Goal: Task Accomplishment & Management: Use online tool/utility

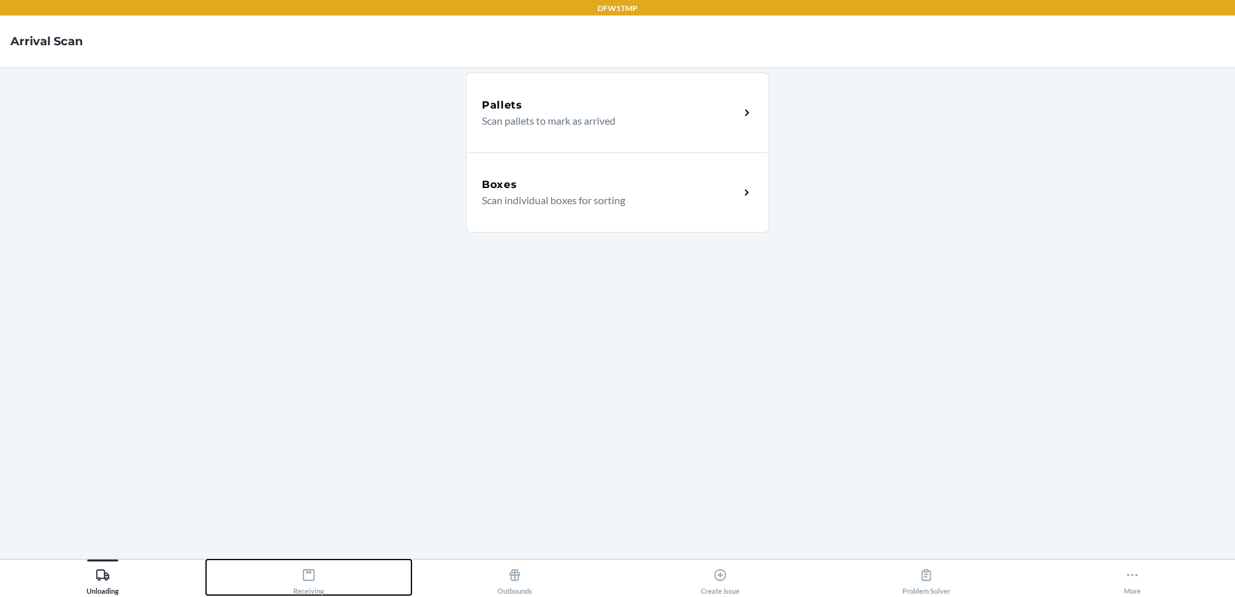
click at [305, 583] on div "Receiving" at bounding box center [308, 578] width 31 height 32
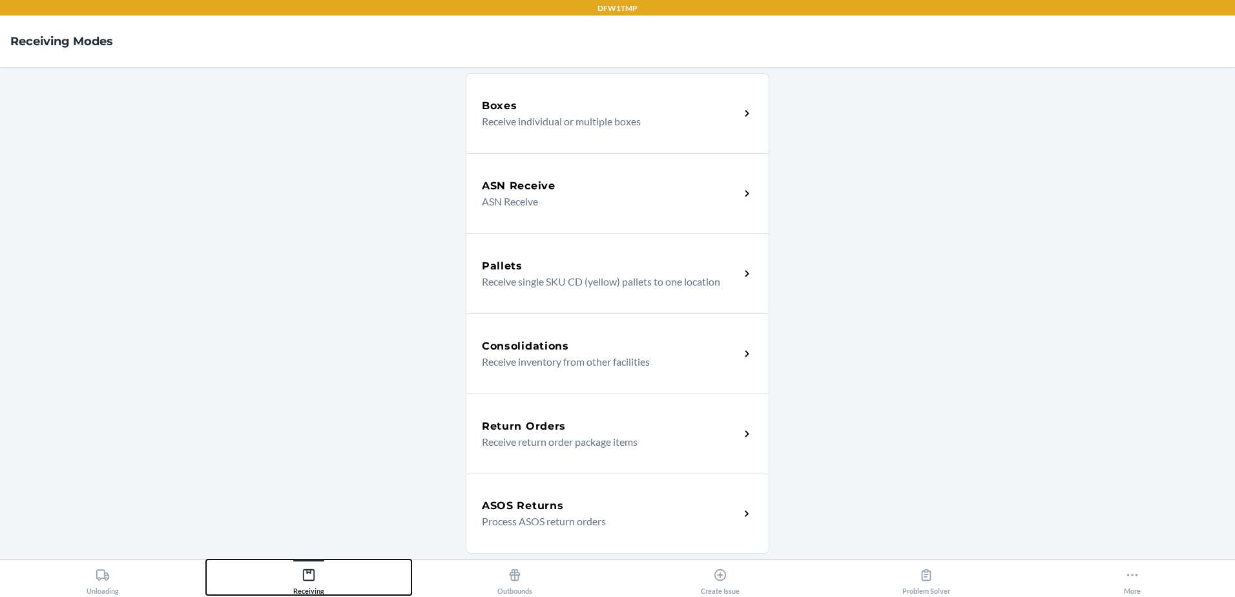
scroll to position [194, 0]
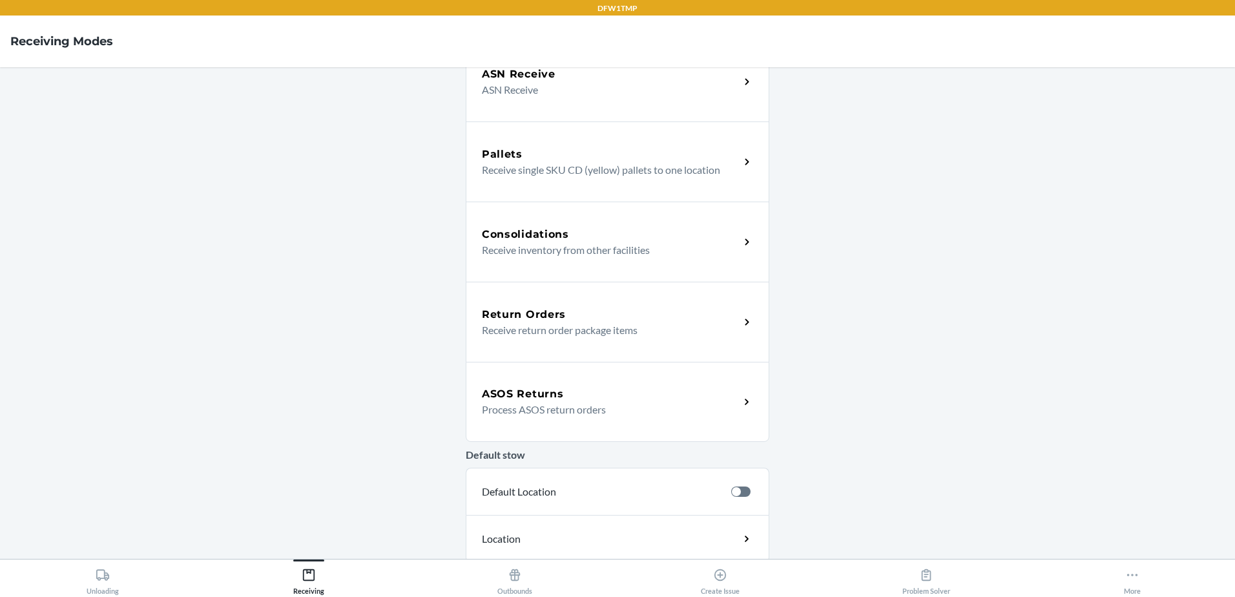
click at [570, 417] on div "ASOS Returns Process ASOS return orders" at bounding box center [617, 402] width 303 height 80
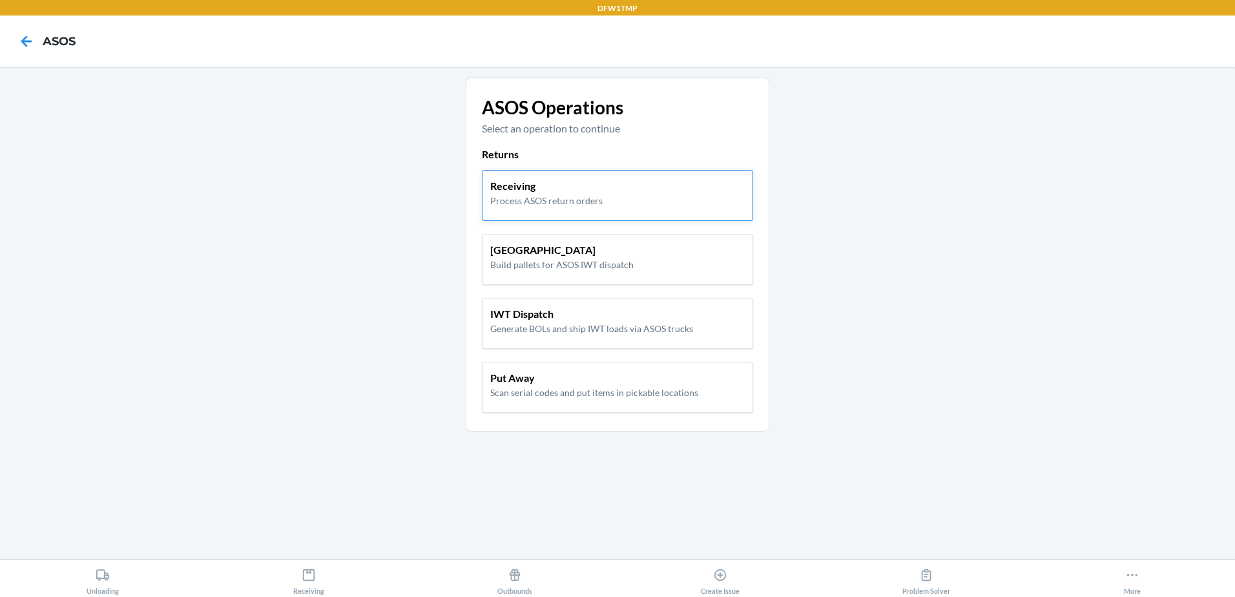
click at [528, 201] on p "Process ASOS return orders" at bounding box center [546, 201] width 112 height 14
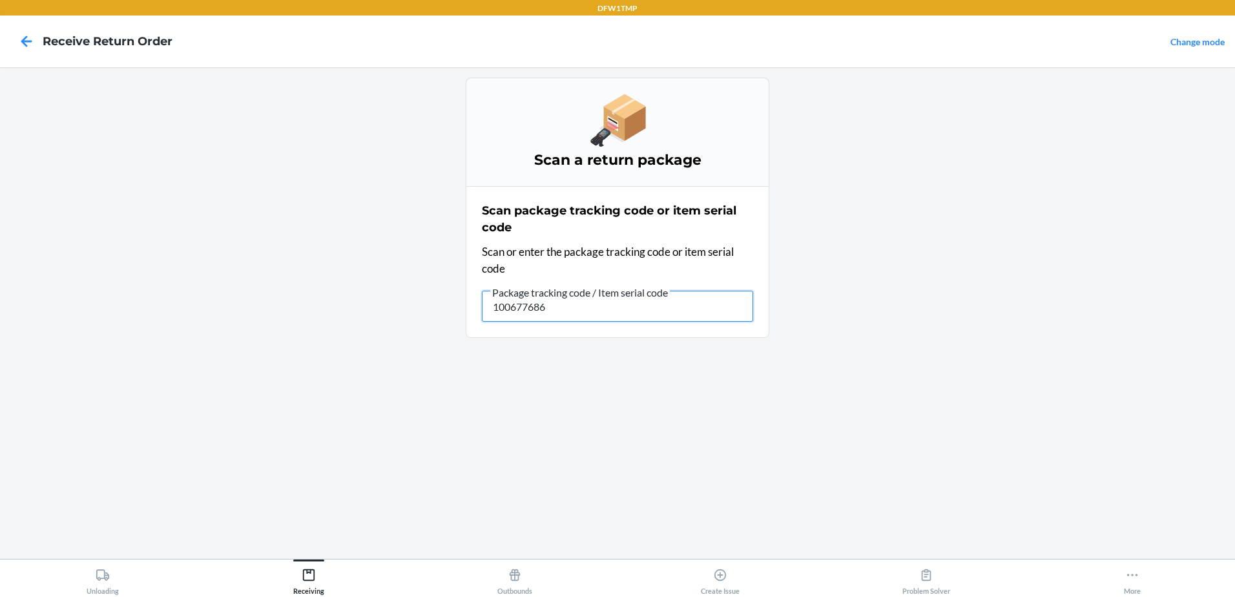
type input "1006776864"
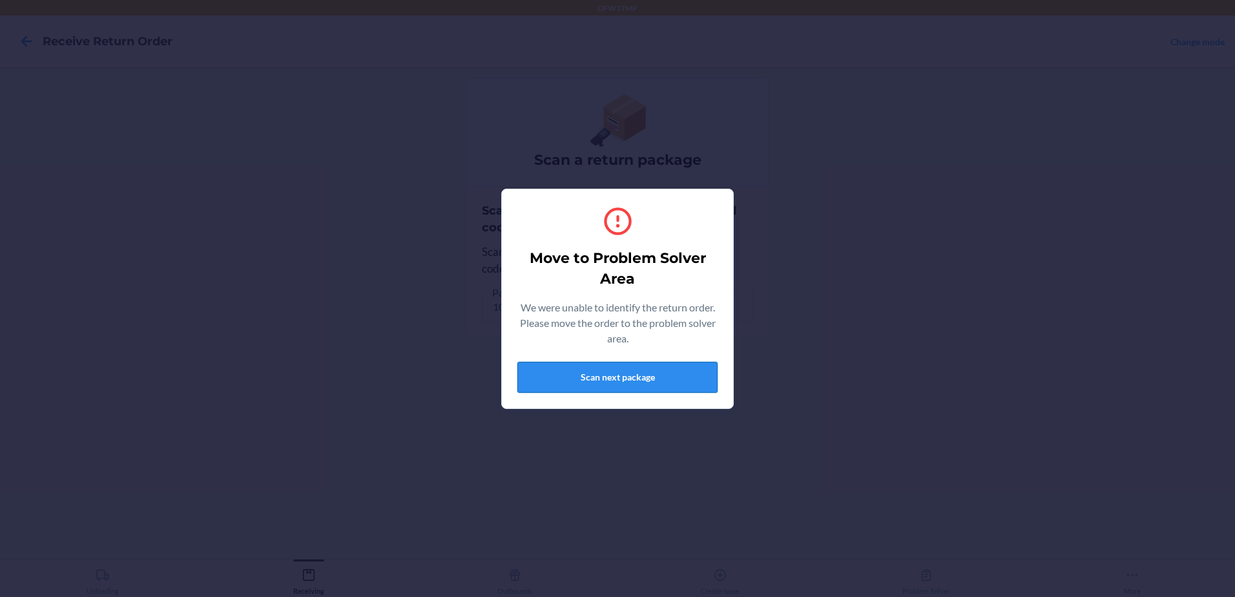
click at [613, 380] on button "Scan next package" at bounding box center [617, 377] width 200 height 31
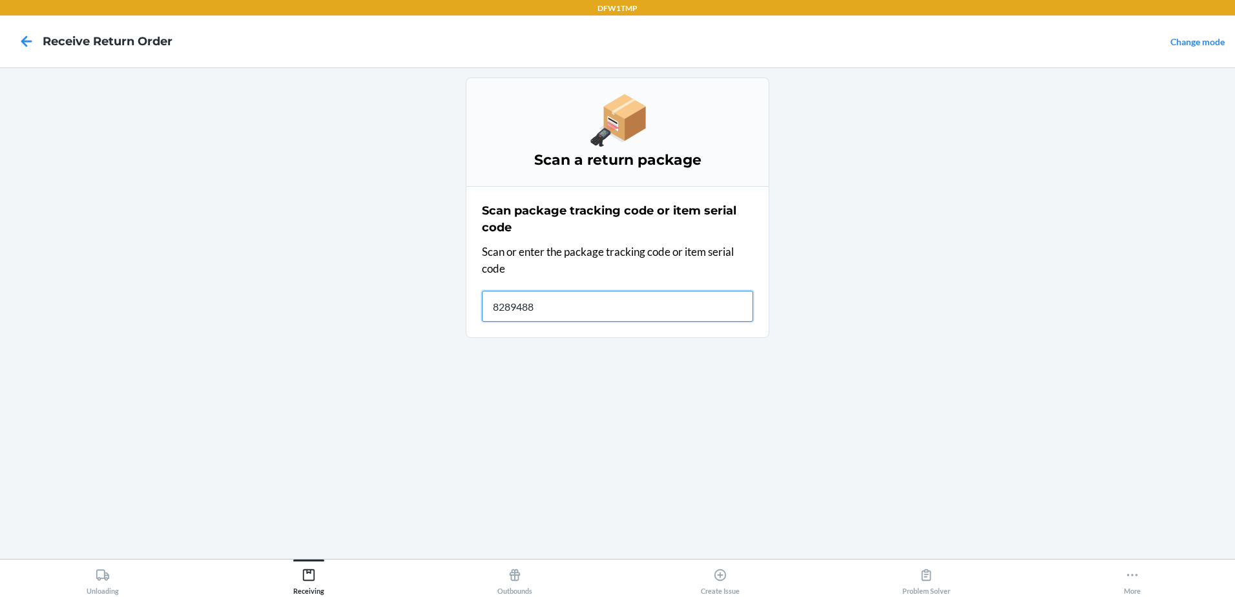
type input "82894881"
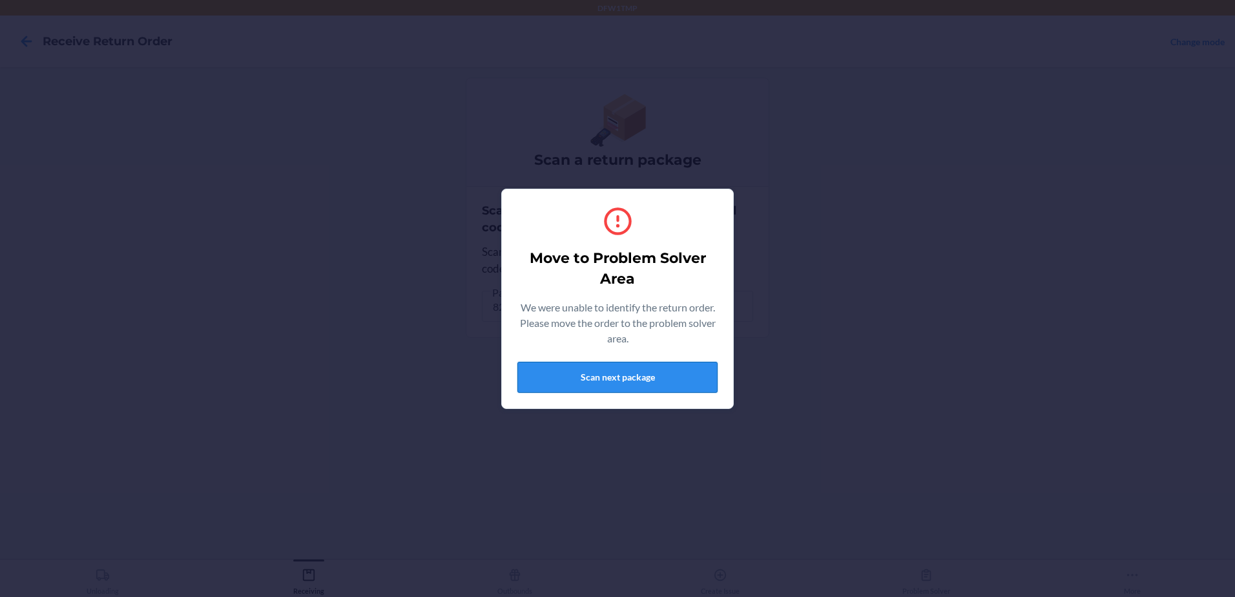
click at [587, 369] on button "Scan next package" at bounding box center [617, 377] width 200 height 31
click at [646, 382] on button "Scan next package" at bounding box center [617, 377] width 200 height 31
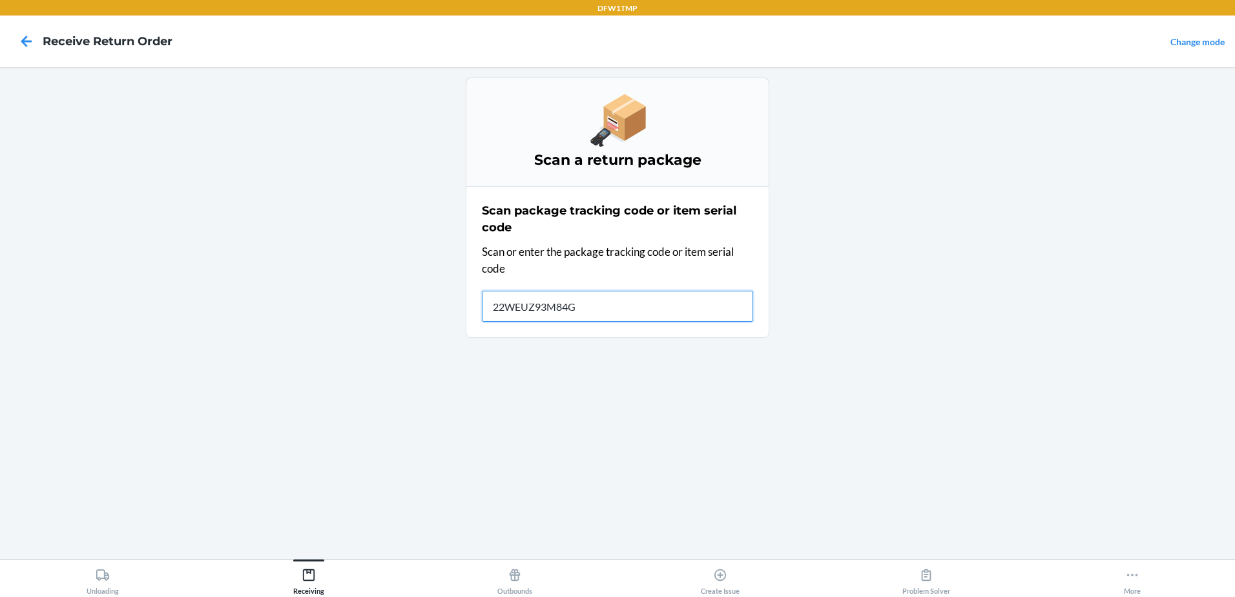
type input "22WEUZ93M84GX"
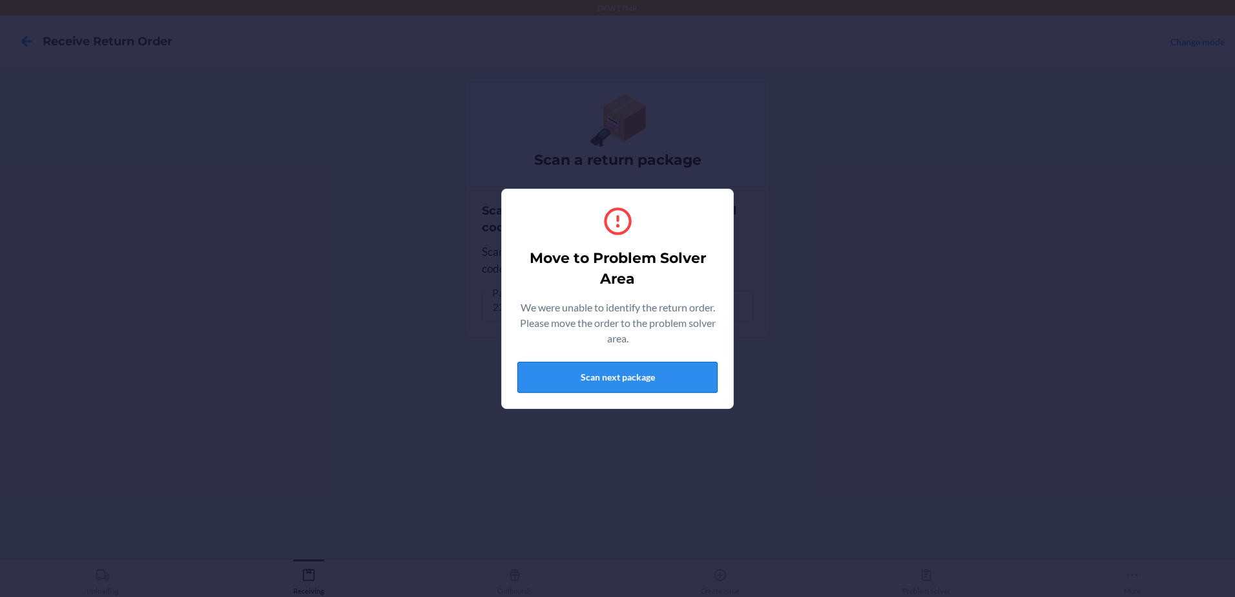
click at [624, 367] on button "Scan next package" at bounding box center [617, 377] width 200 height 31
click at [604, 377] on button "Scan next package" at bounding box center [617, 377] width 200 height 31
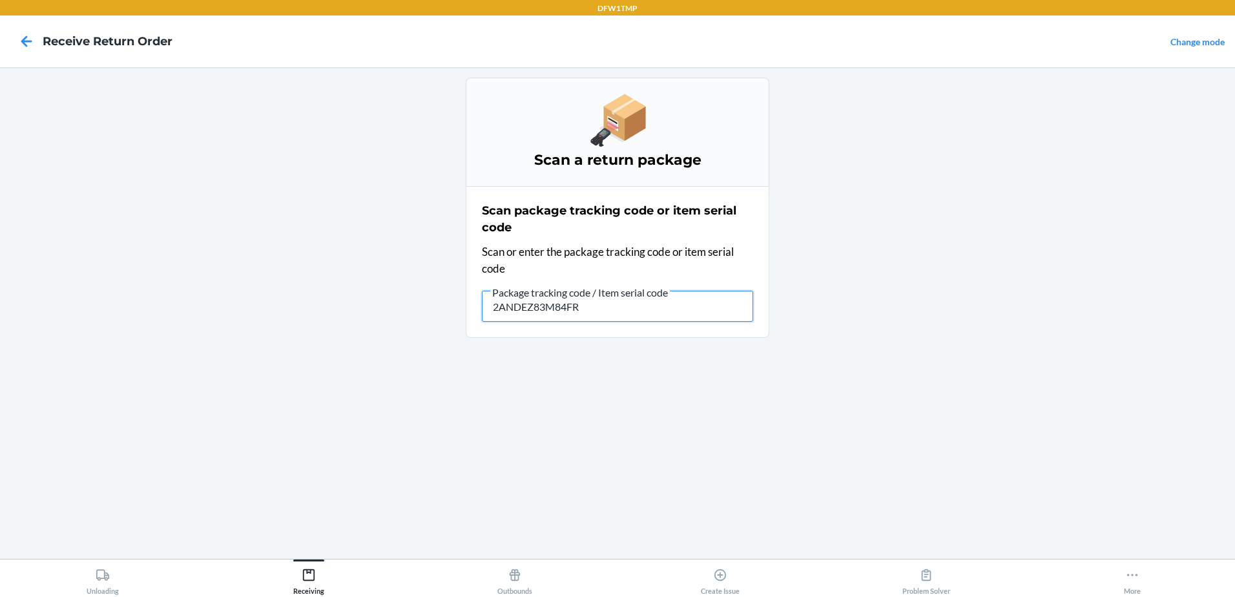
type input "2ANDEZ83M84FRG"
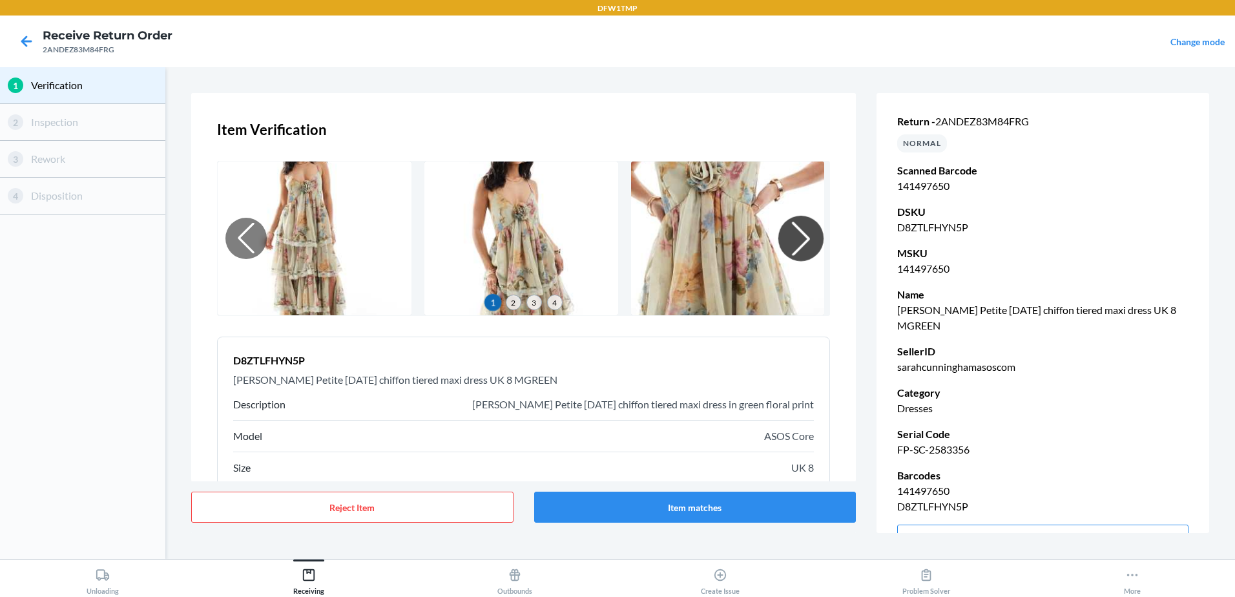
click at [784, 243] on div at bounding box center [800, 238] width 45 height 45
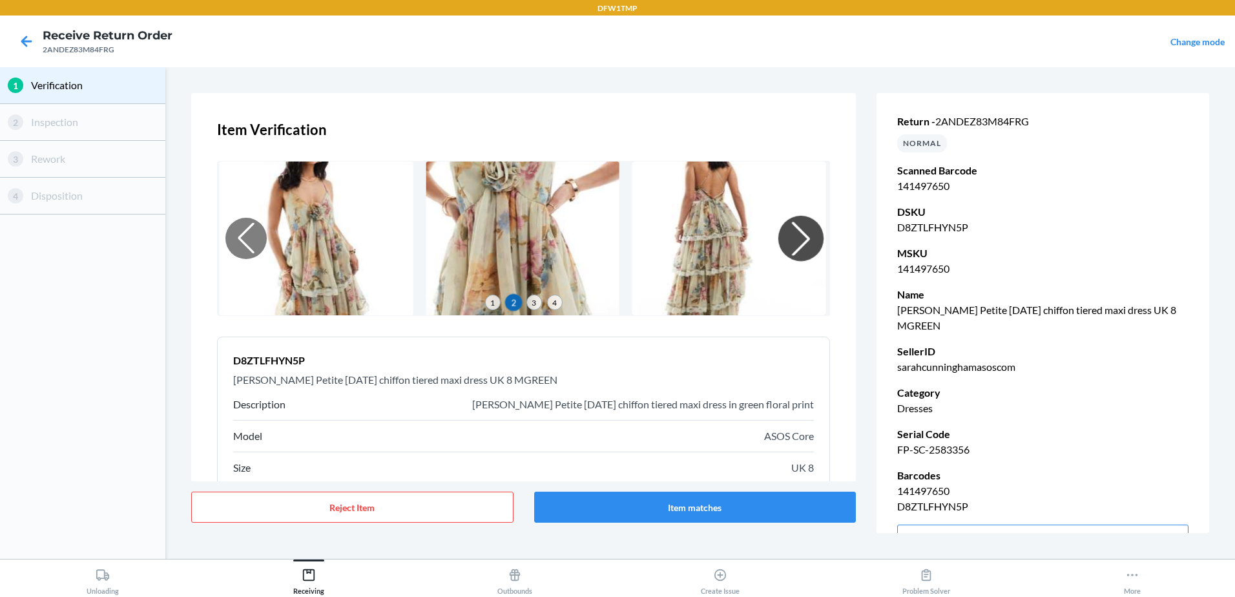
click at [790, 238] on div at bounding box center [800, 238] width 45 height 45
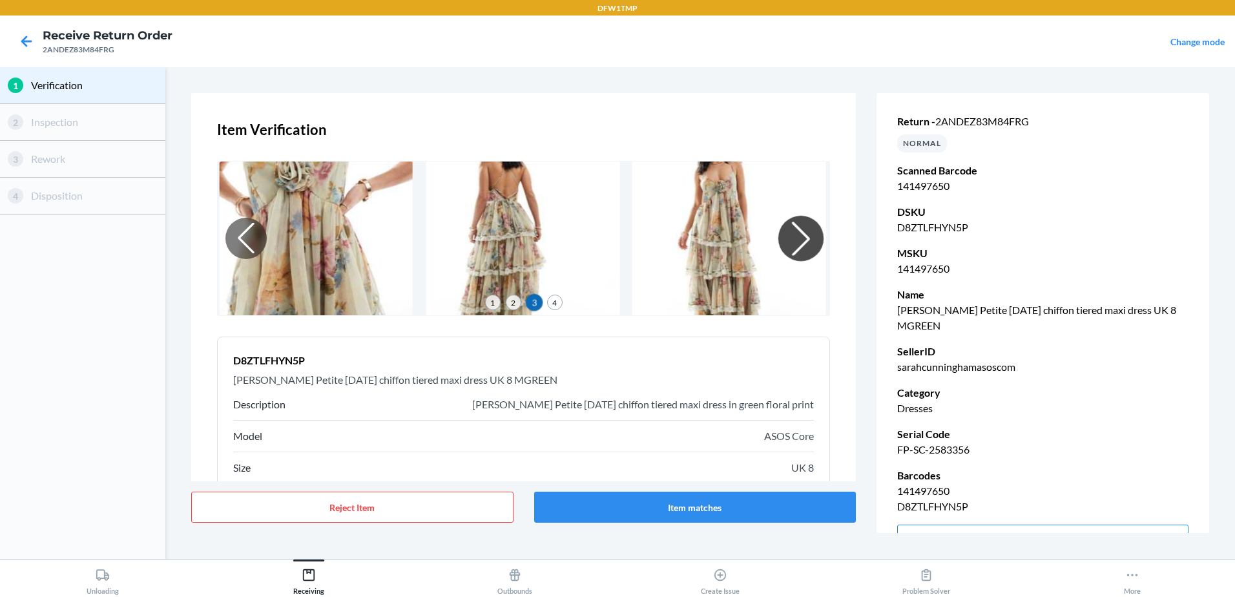
click at [788, 235] on div at bounding box center [800, 238] width 45 height 45
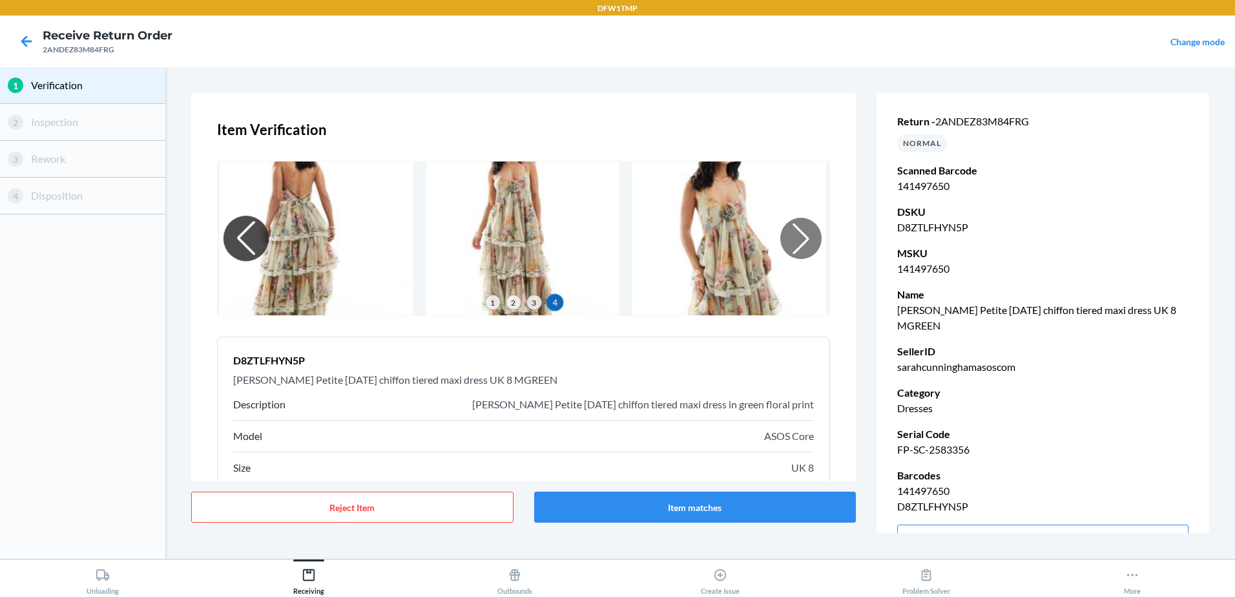
click at [238, 234] on div at bounding box center [245, 238] width 45 height 45
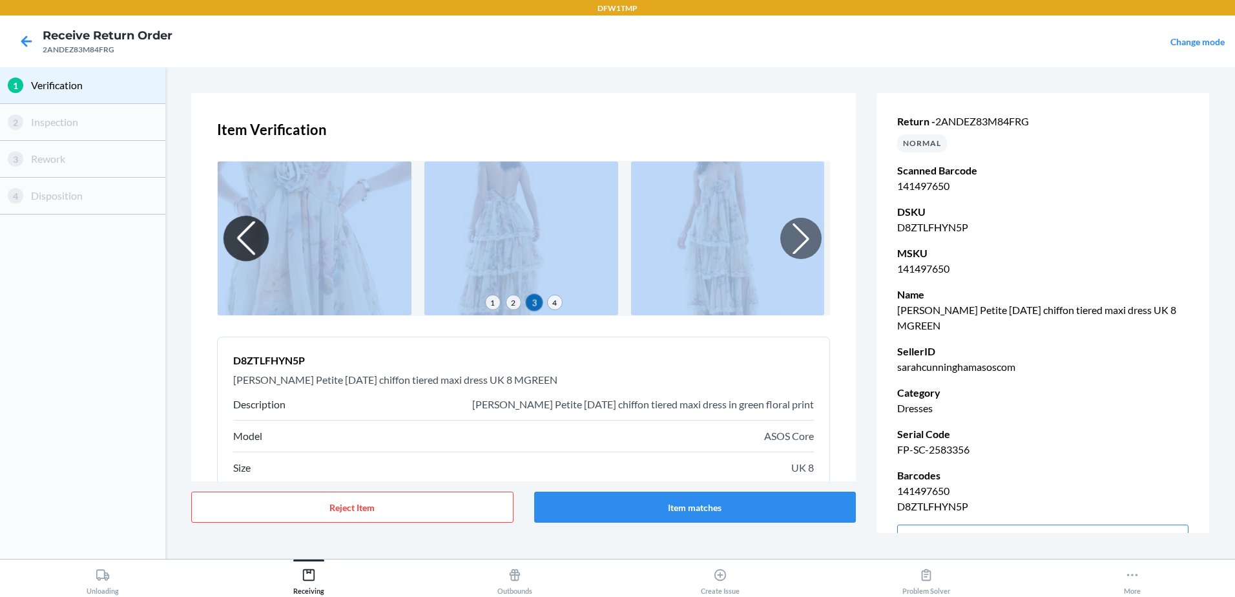
click at [238, 234] on div at bounding box center [245, 238] width 45 height 45
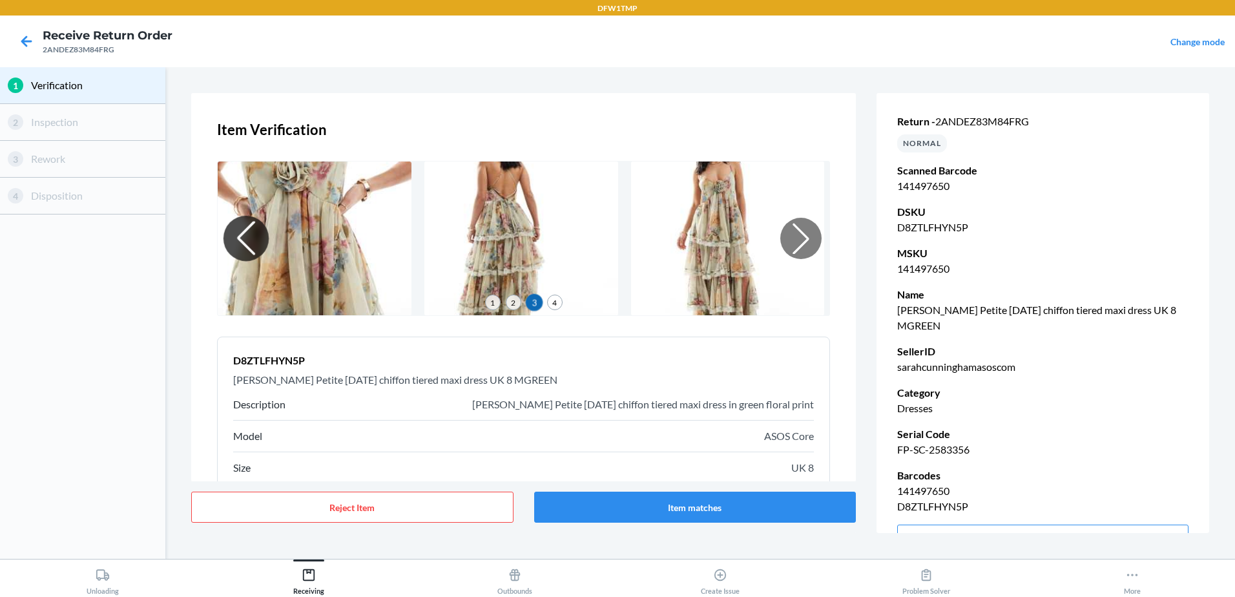
click at [238, 234] on div at bounding box center [245, 238] width 45 height 45
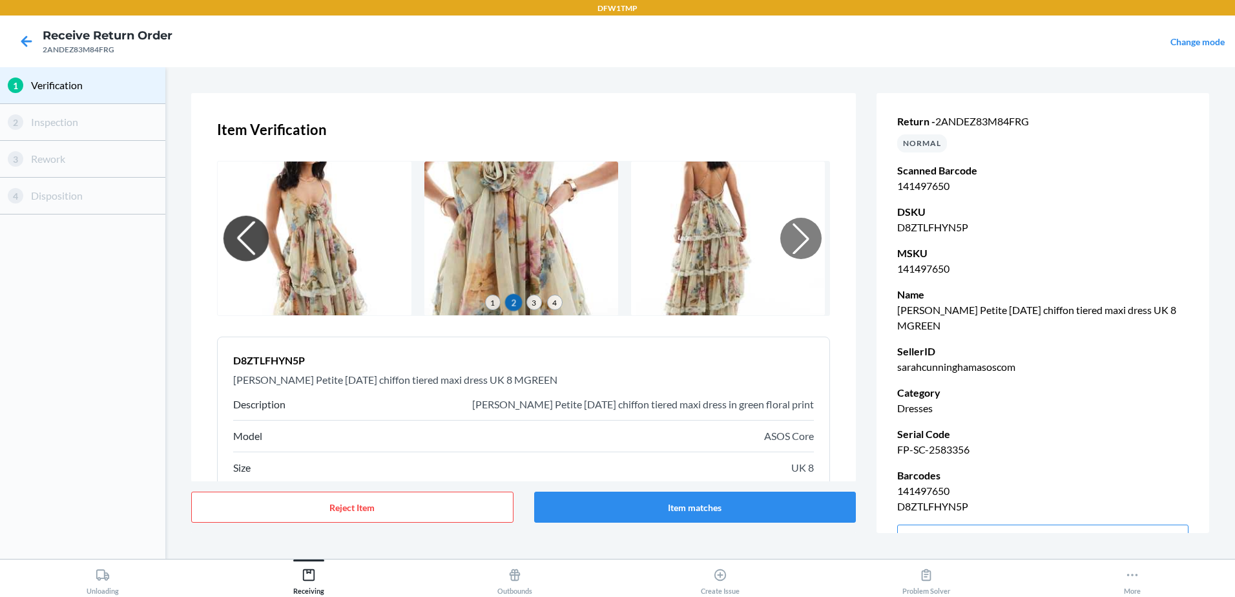
click at [238, 234] on div at bounding box center [245, 238] width 45 height 45
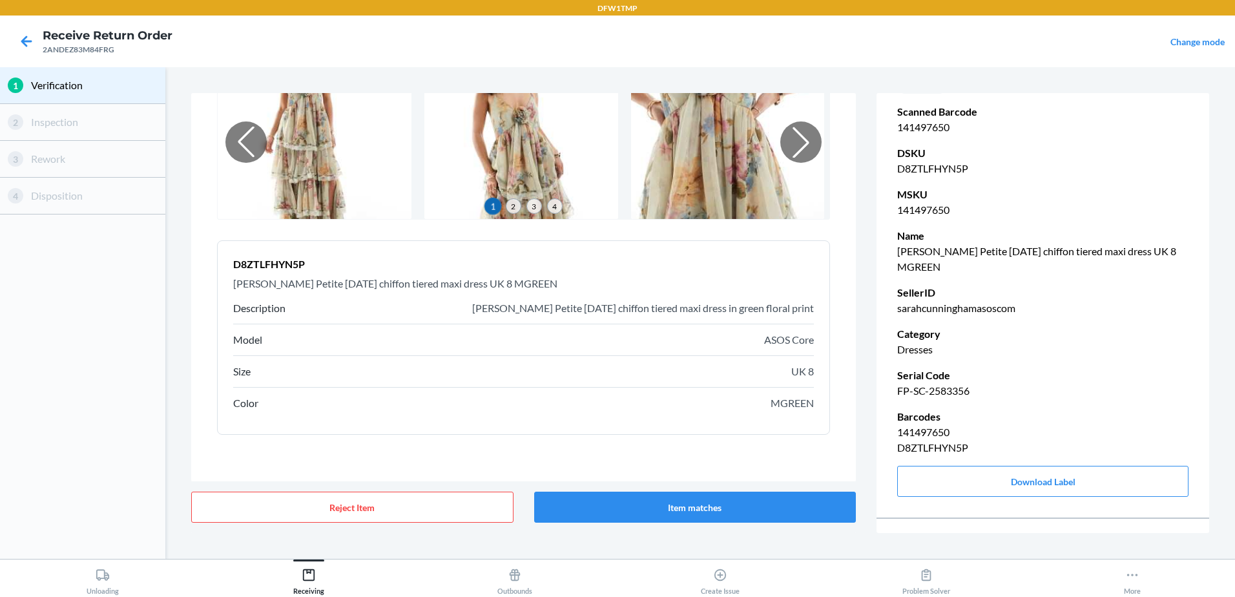
scroll to position [161, 0]
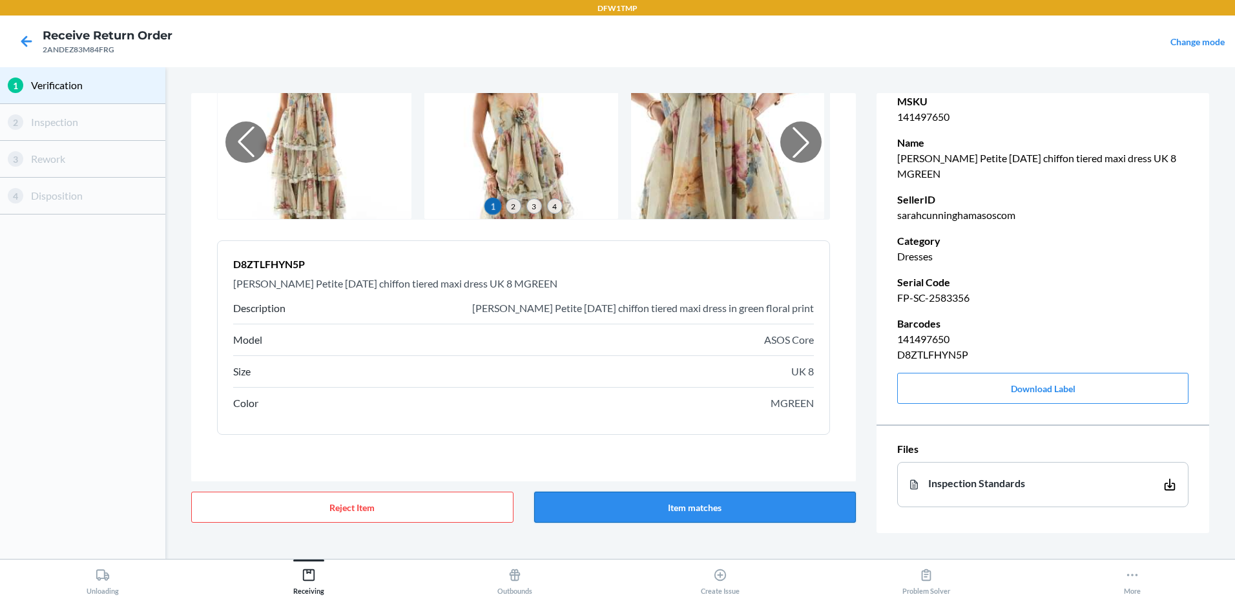
click at [639, 507] on button "Item matches" at bounding box center [695, 506] width 322 height 31
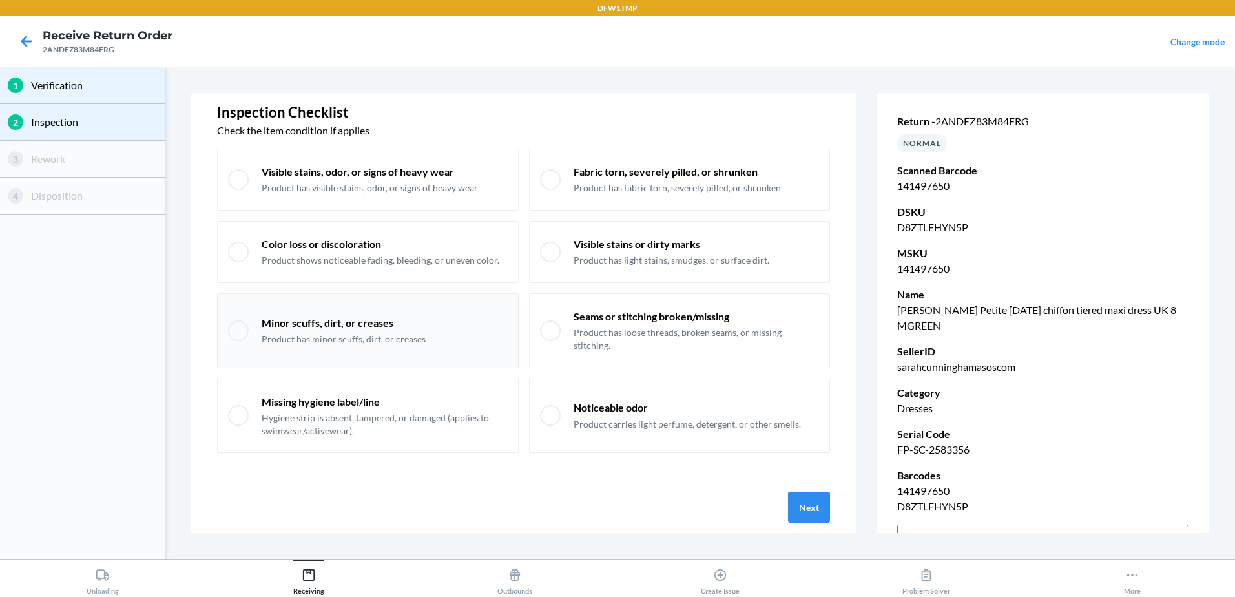
scroll to position [26, 0]
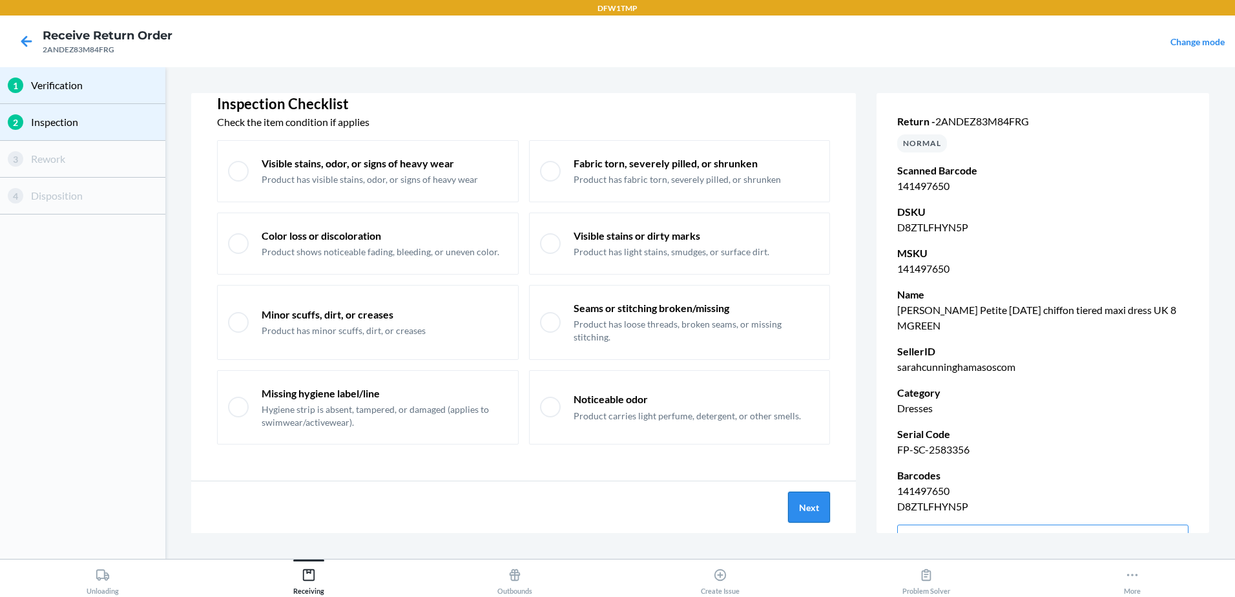
click at [797, 509] on button "Next" at bounding box center [809, 506] width 42 height 31
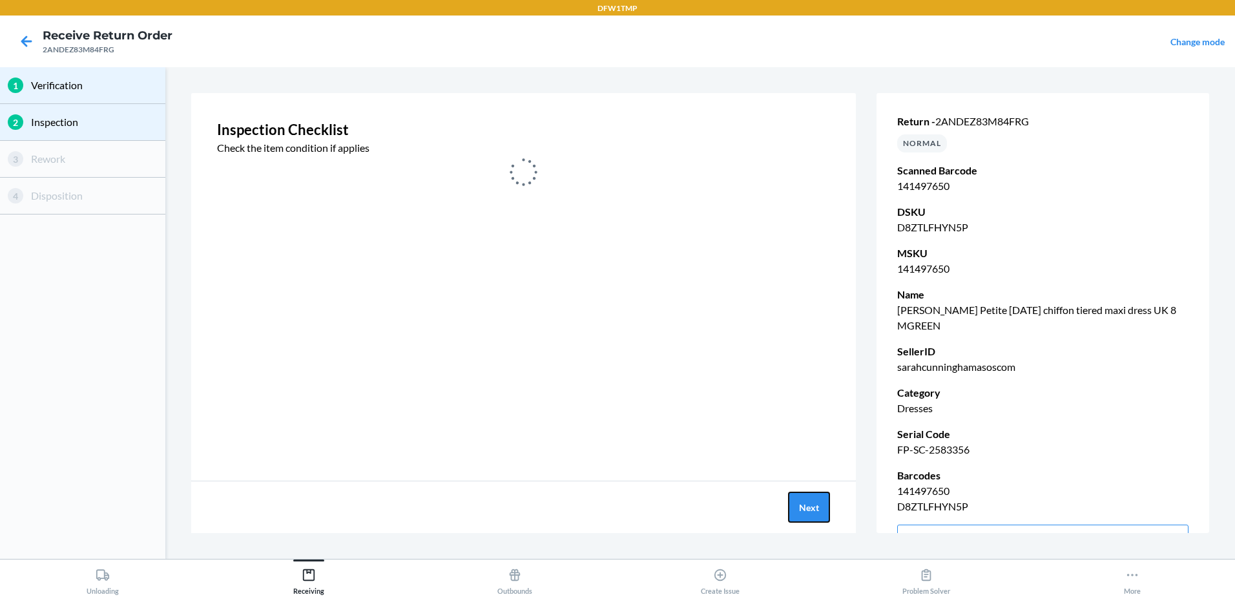
scroll to position [0, 0]
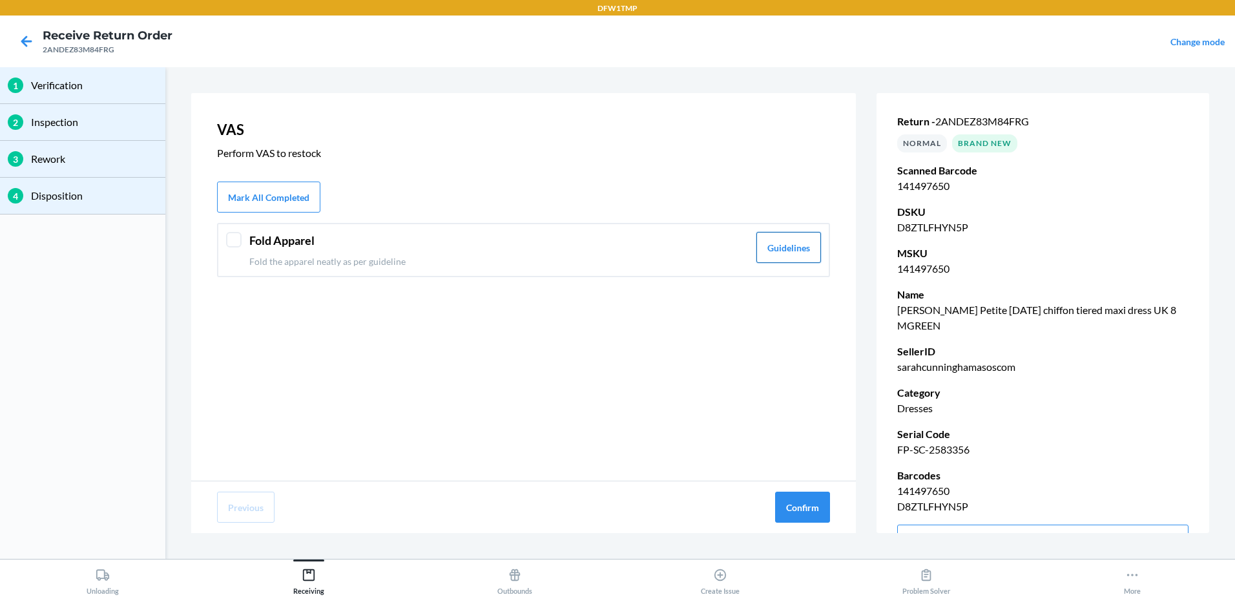
click at [772, 253] on button "Guidelines" at bounding box center [788, 247] width 65 height 31
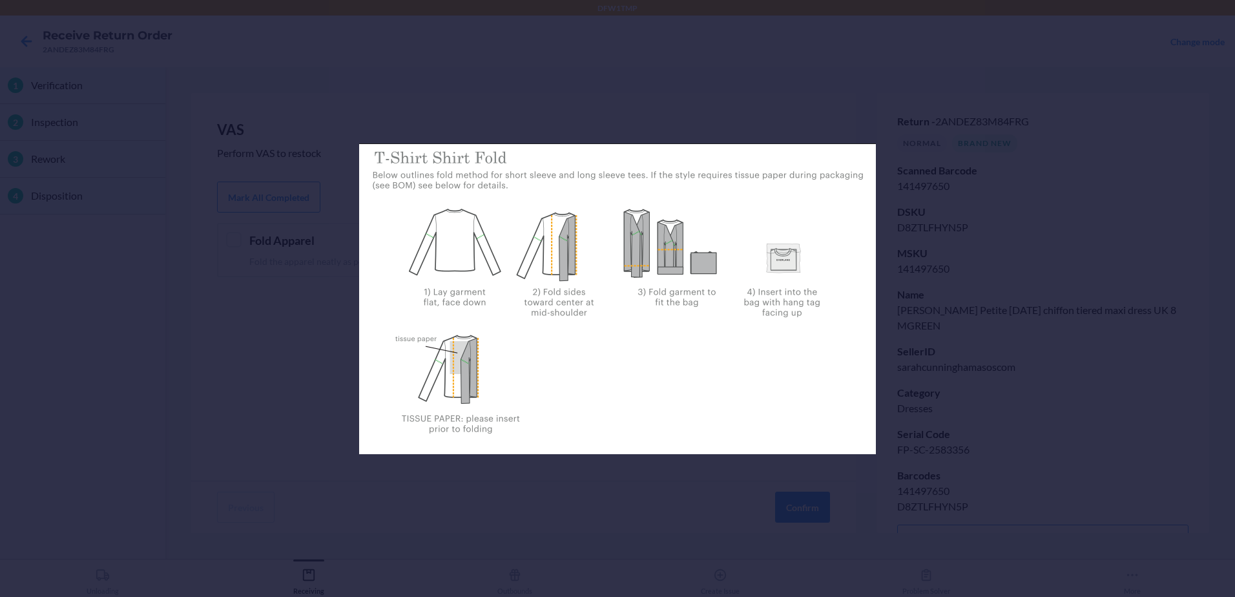
click at [277, 349] on div at bounding box center [617, 298] width 1235 height 597
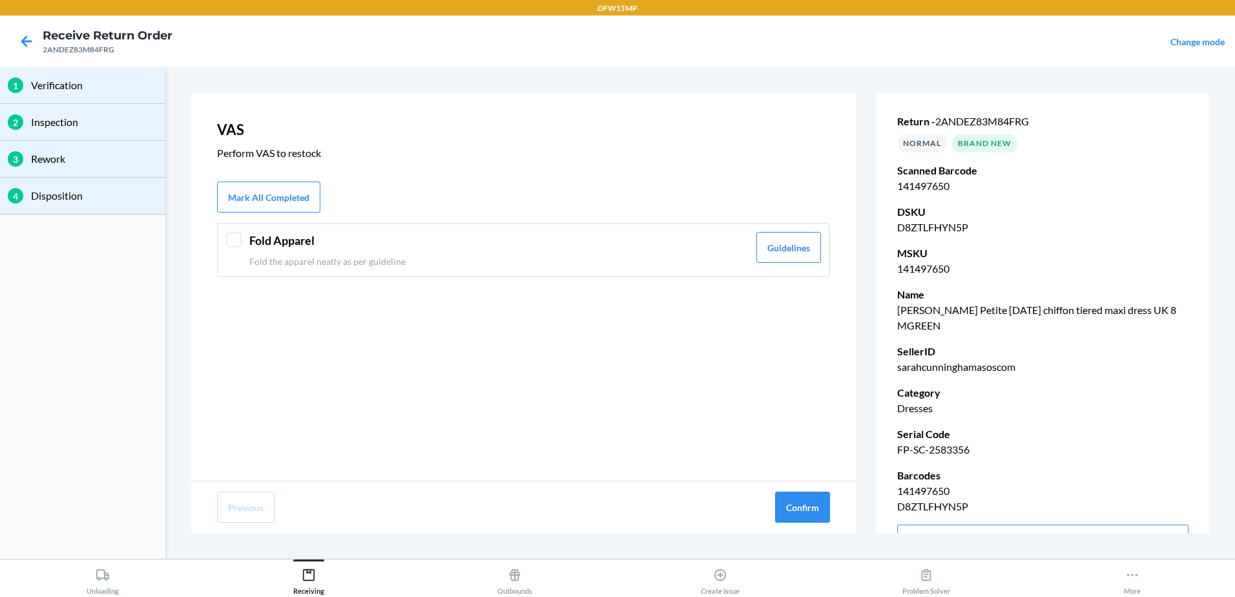
click at [226, 238] on div at bounding box center [233, 239] width 15 height 15
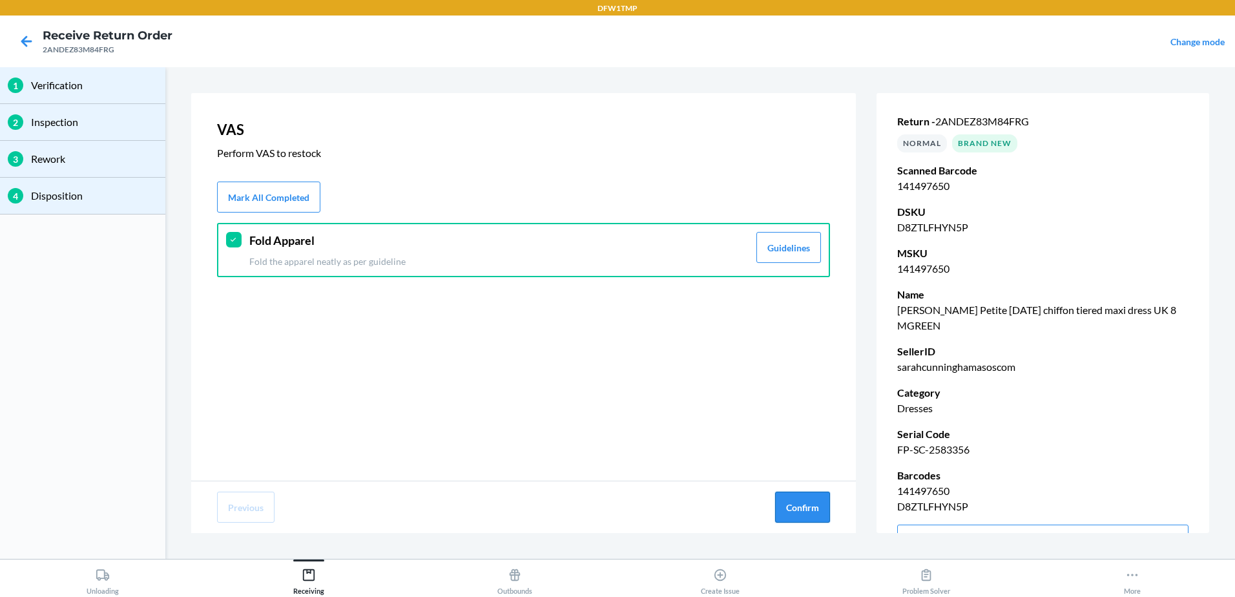
click at [810, 505] on button "Confirm" at bounding box center [802, 506] width 55 height 31
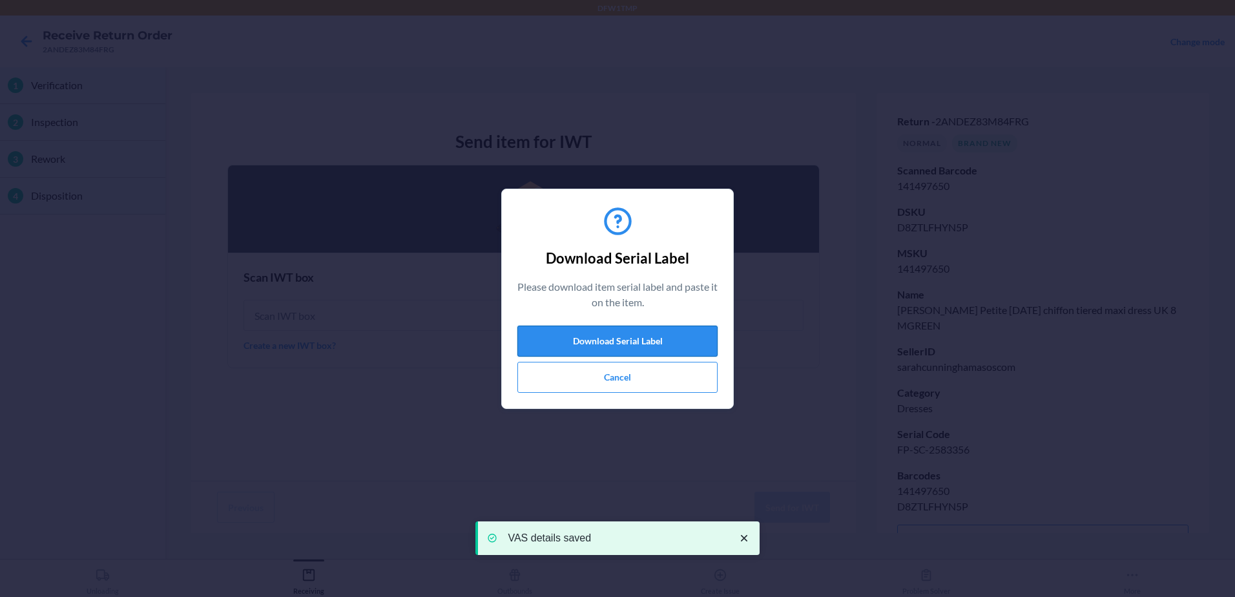
click at [611, 345] on button "Download Serial Label" at bounding box center [617, 340] width 200 height 31
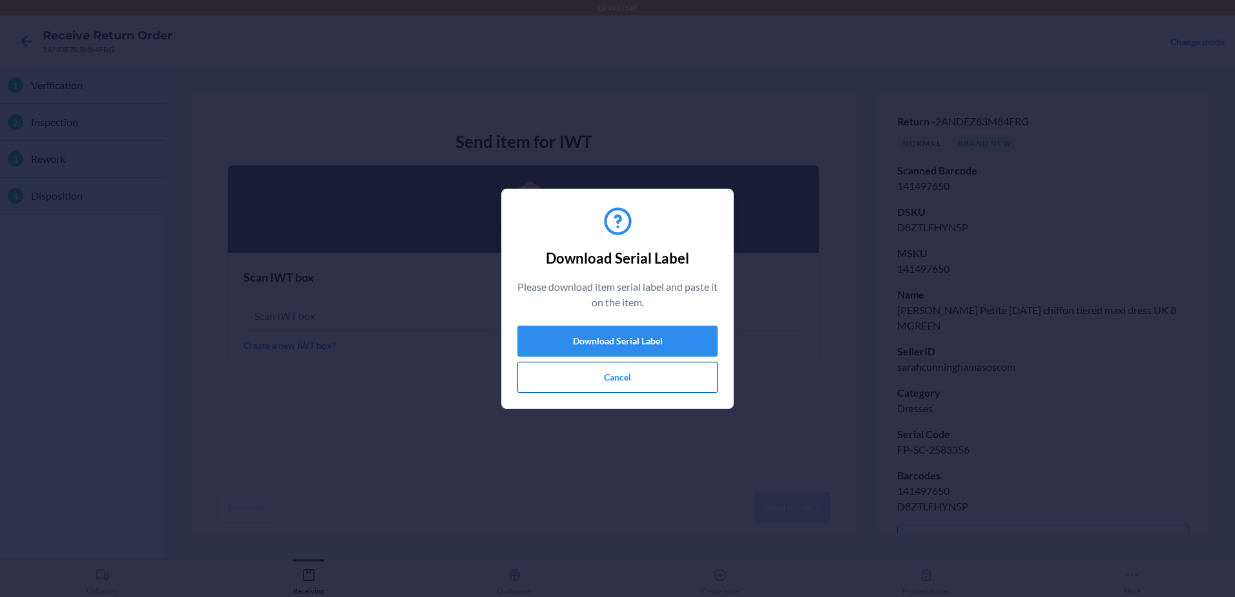
click at [591, 376] on button "Cancel" at bounding box center [617, 377] width 200 height 31
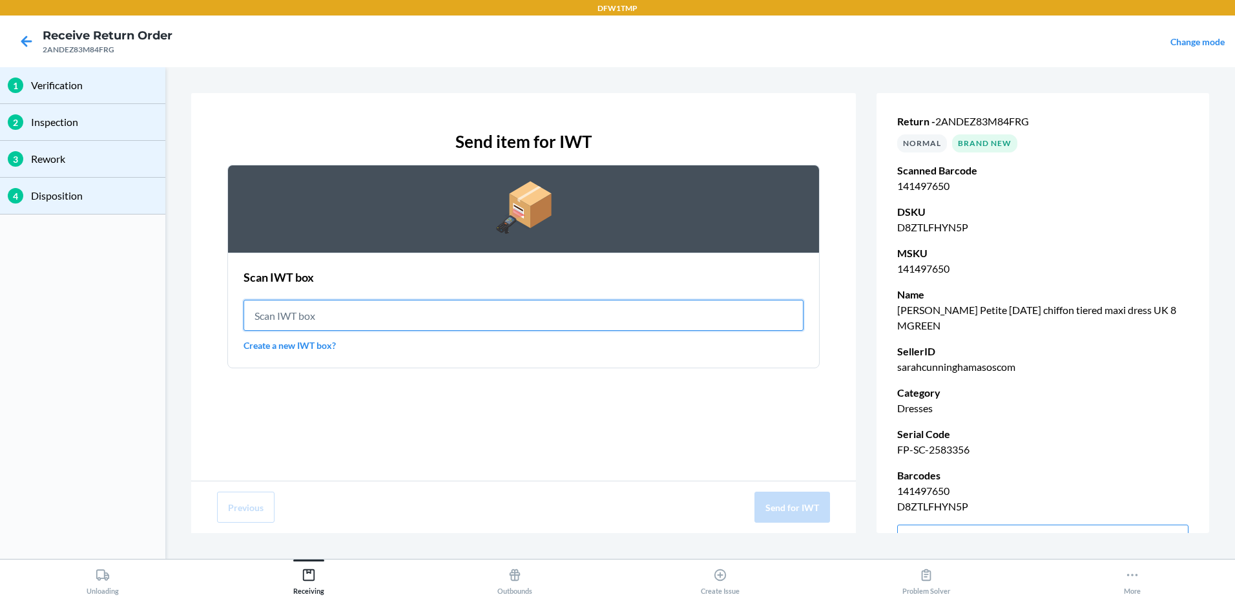
click at [311, 316] on input "text" at bounding box center [523, 315] width 560 height 31
drag, startPoint x: 357, startPoint y: 314, endPoint x: -3, endPoint y: 290, distance: 360.5
click at [0, 290] on html "DFW1TMP Receive Return Order 2ANDEZ83M84FRG Change mode 1 Verification 2 Inspec…" at bounding box center [617, 298] width 1235 height 597
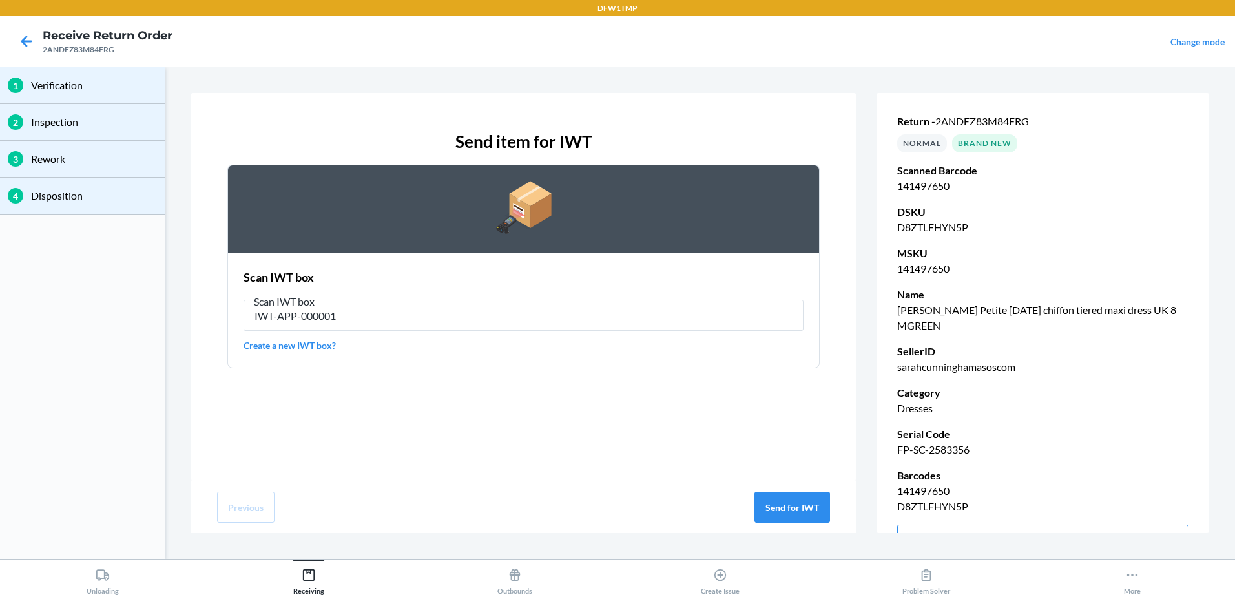
click at [273, 348] on link "Create a new IWT box?" at bounding box center [523, 345] width 560 height 14
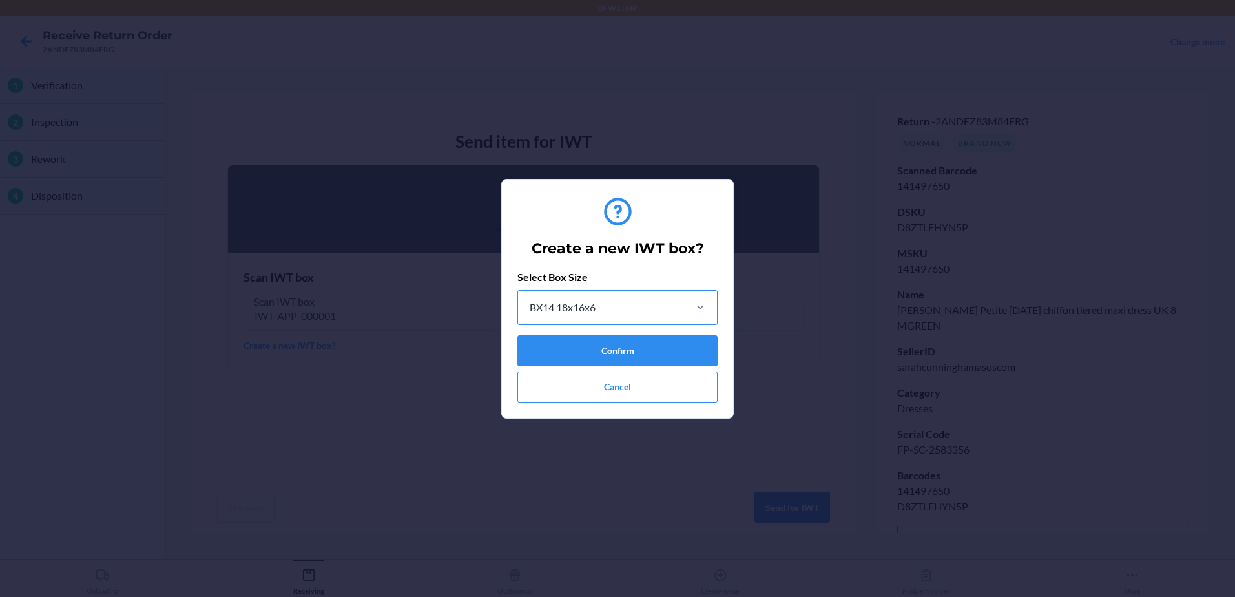
click at [654, 308] on div "BX14 18x16x6" at bounding box center [600, 308] width 165 height 34
click at [529, 308] on input "BX14 18x16x6" at bounding box center [528, 307] width 1 height 15
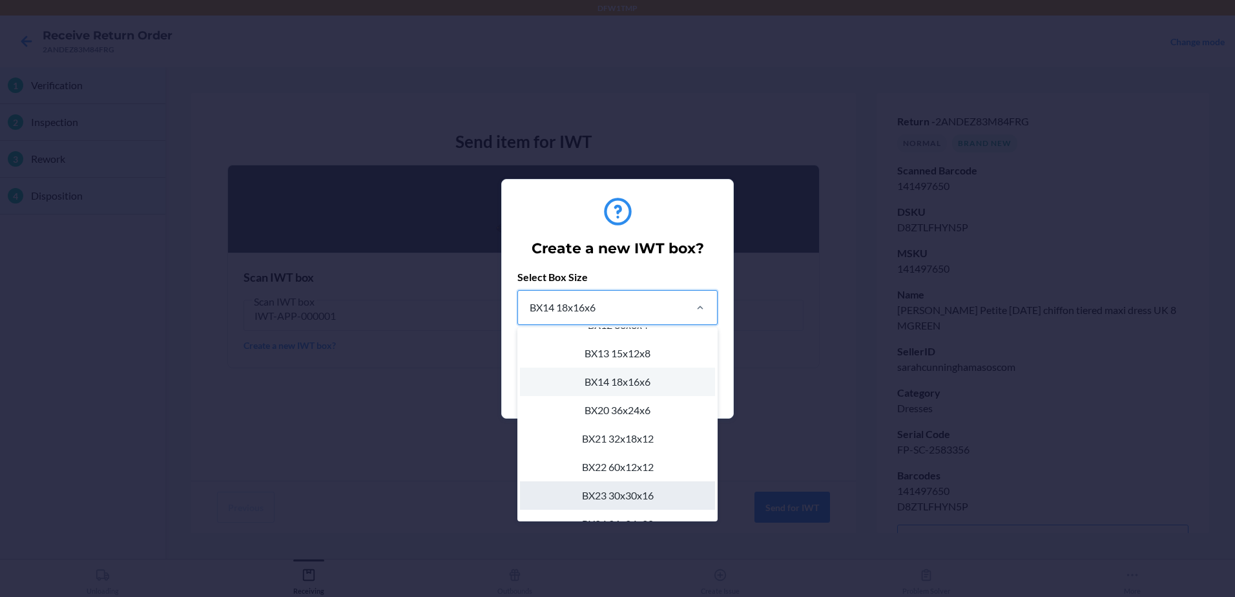
scroll to position [178, 0]
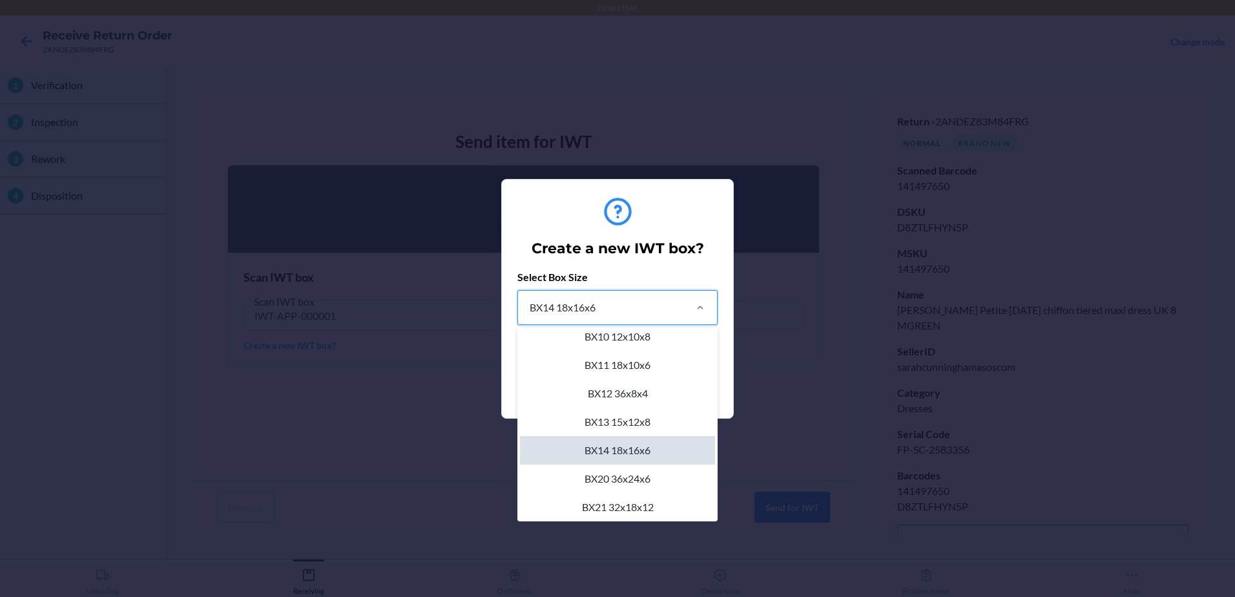
click at [619, 452] on div "BX14 18x16x6" at bounding box center [617, 450] width 195 height 28
click at [529, 315] on input "option BX14 18x16x6 focused, 11 of 22. 22 results available. Use Up and Down to…" at bounding box center [528, 307] width 1 height 15
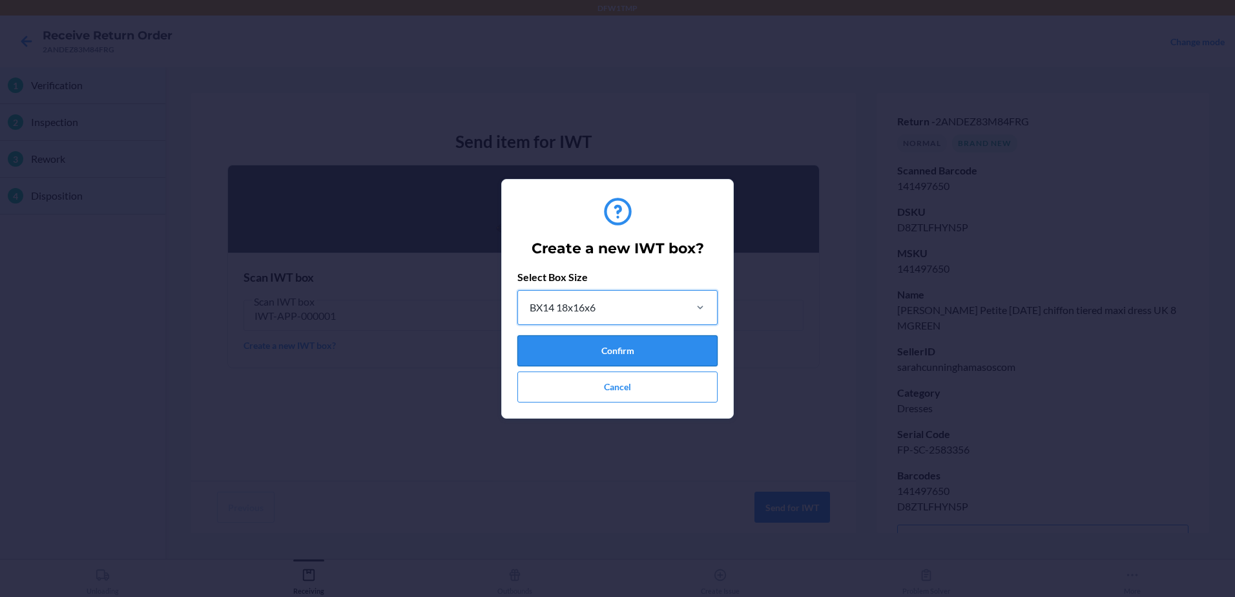
click at [622, 343] on button "Confirm" at bounding box center [617, 350] width 200 height 31
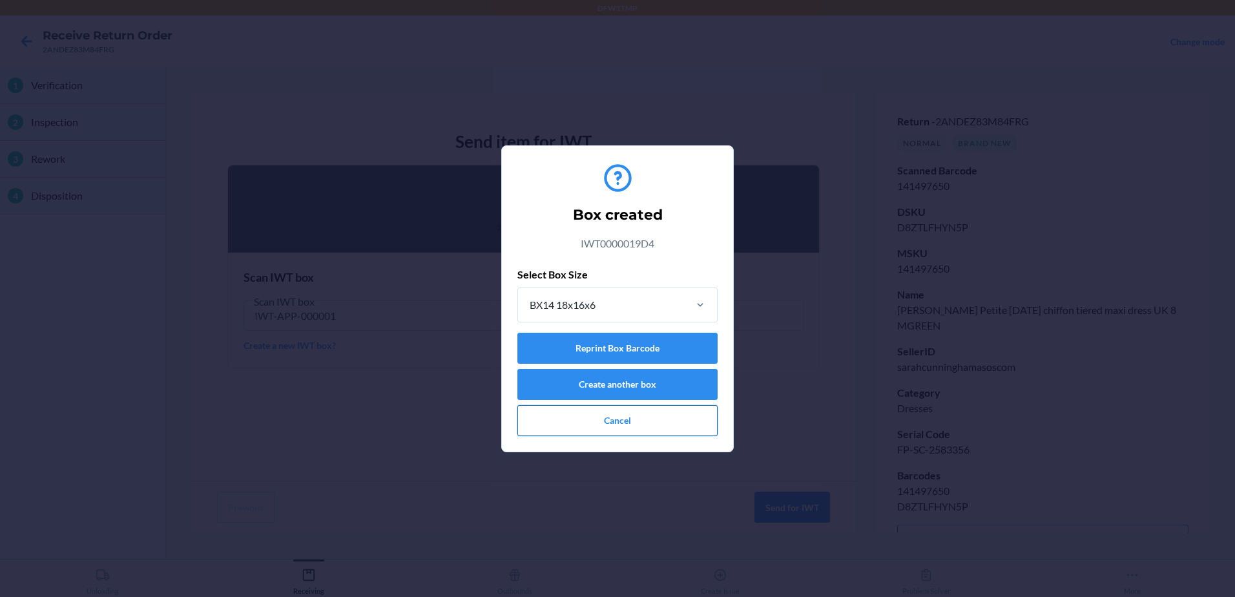
click at [636, 416] on button "Cancel" at bounding box center [617, 420] width 200 height 31
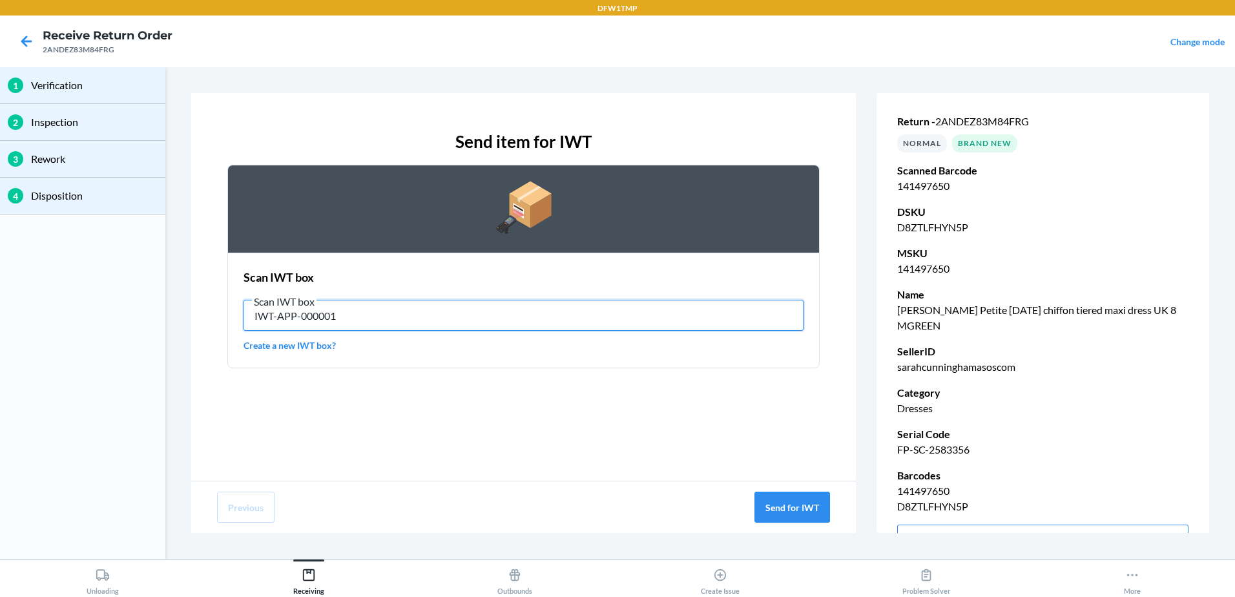
drag, startPoint x: 369, startPoint y: 319, endPoint x: -3, endPoint y: 295, distance: 372.1
click at [0, 295] on html "DFW1TMP Receive Return Order 2ANDEZ83M84FRG Change mode 1 Verification 2 Inspec…" at bounding box center [617, 298] width 1235 height 597
type input "IWT0000019D4"
click at [390, 309] on input "IWT0000019D4" at bounding box center [523, 315] width 560 height 31
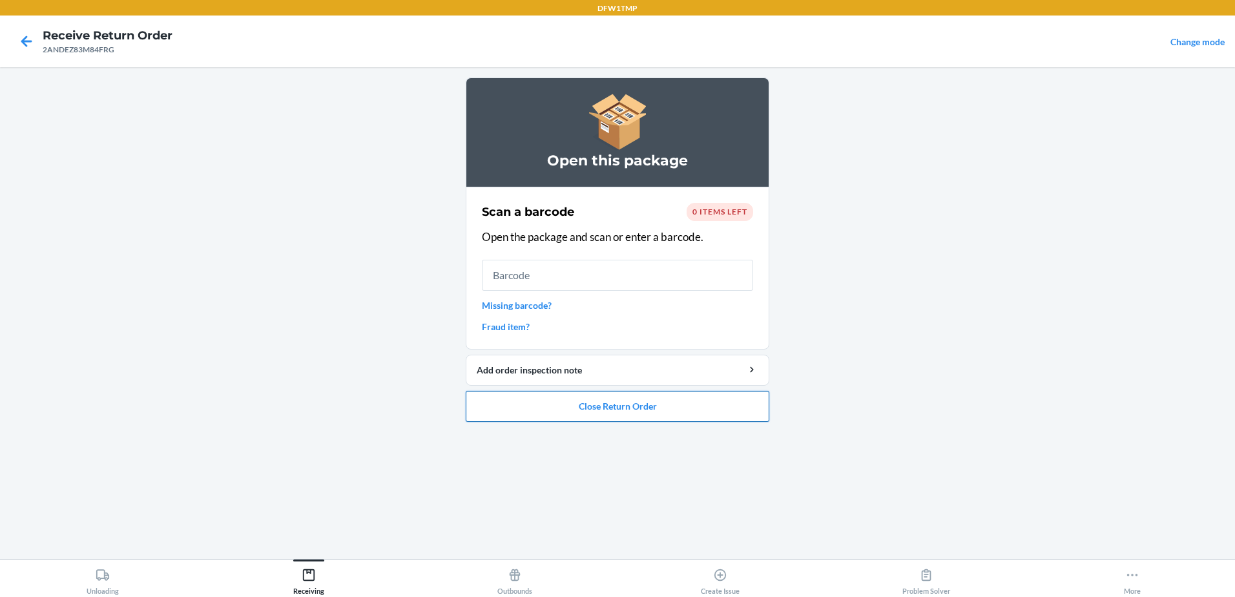
click at [600, 407] on button "Close Return Order" at bounding box center [617, 406] width 303 height 31
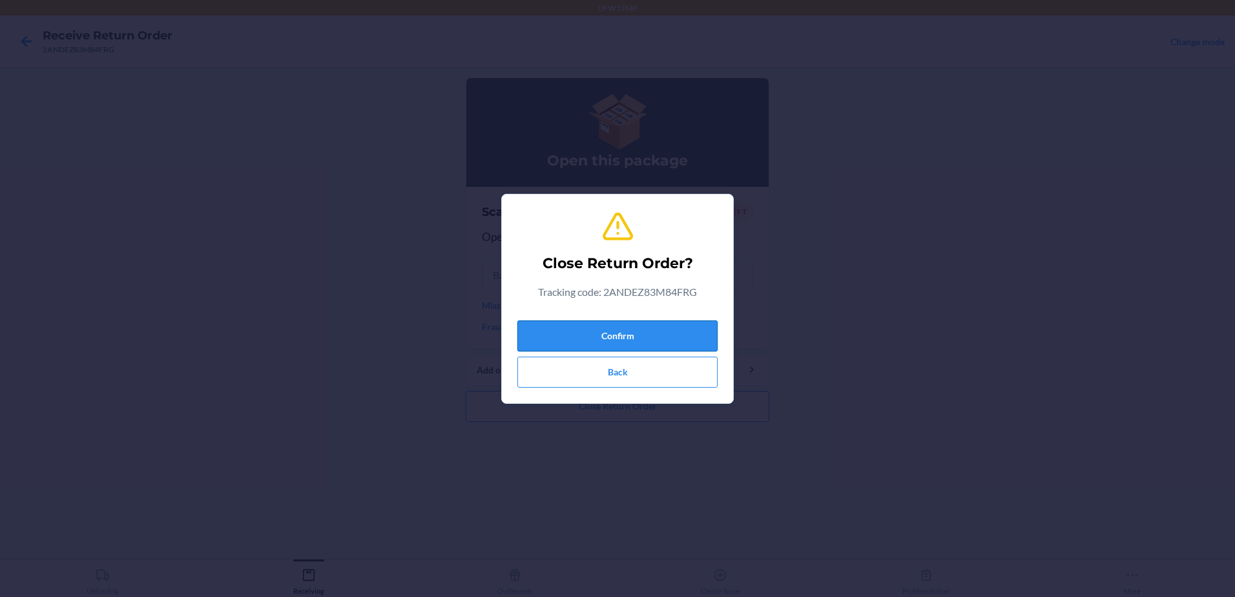
click at [585, 337] on button "Confirm" at bounding box center [617, 335] width 200 height 31
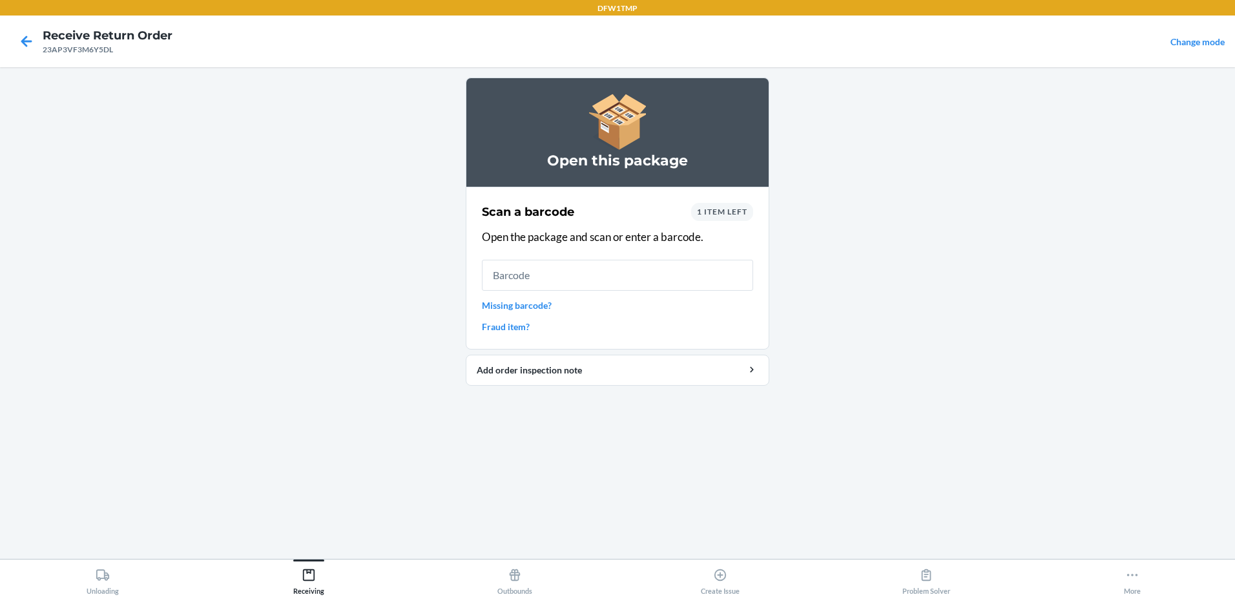
click at [1069, 203] on main "Open this package Scan a barcode 1 item left Open the package and scan or enter…" at bounding box center [617, 312] width 1235 height 491
click at [579, 269] on input "text" at bounding box center [617, 275] width 271 height 31
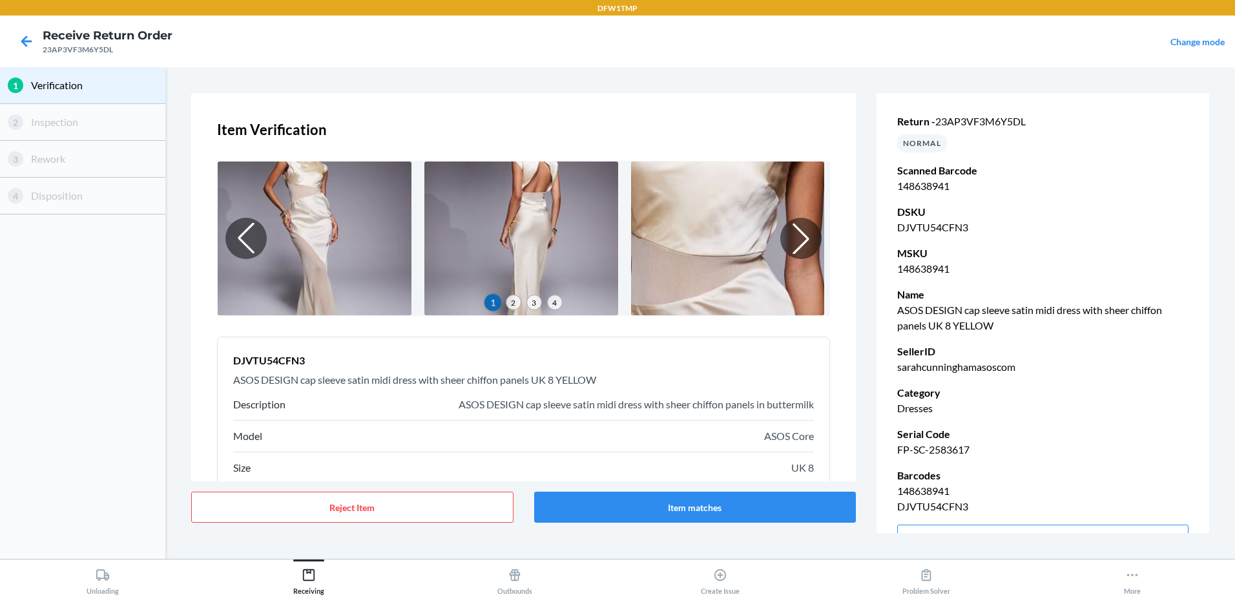
scroll to position [96, 0]
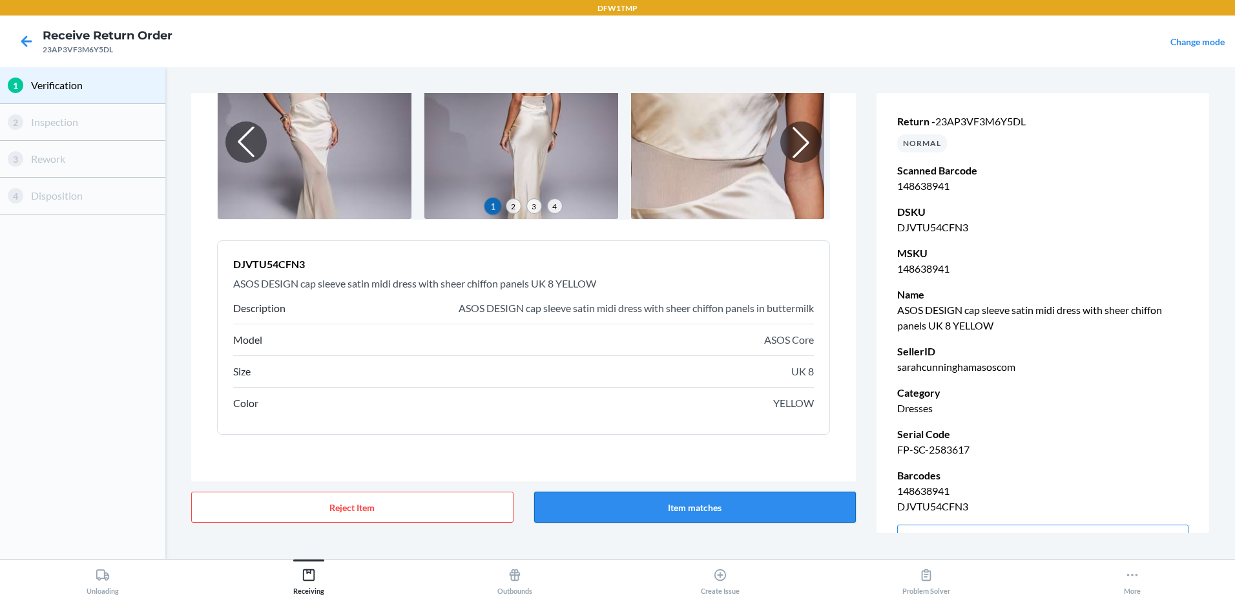
click at [697, 512] on button "Item matches" at bounding box center [695, 506] width 322 height 31
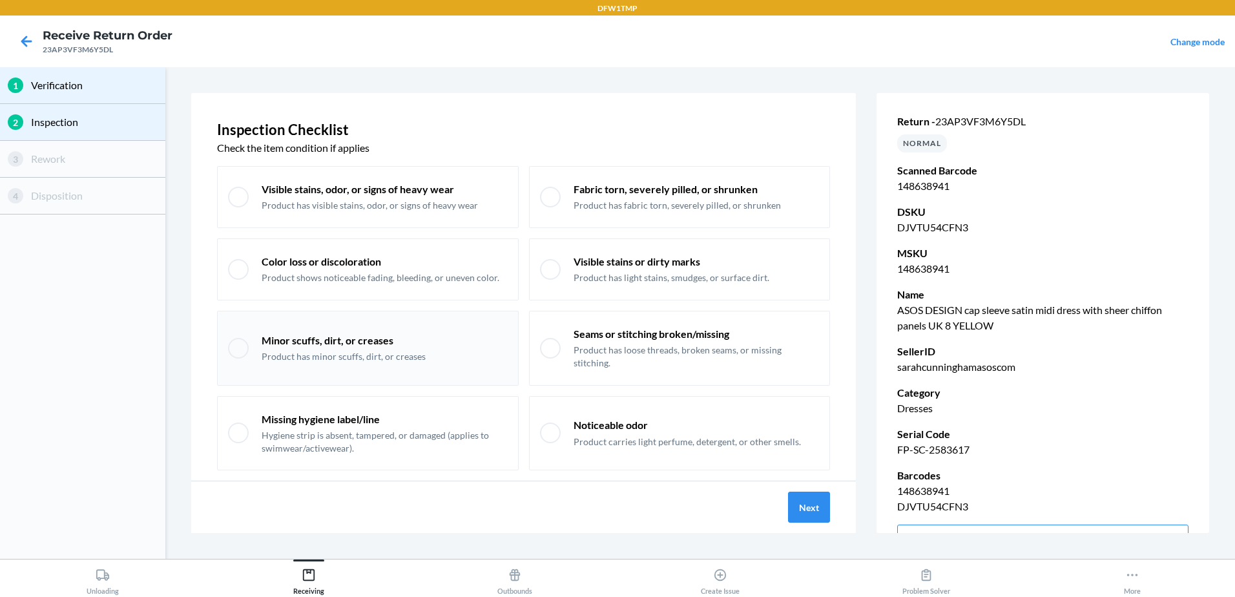
scroll to position [26, 0]
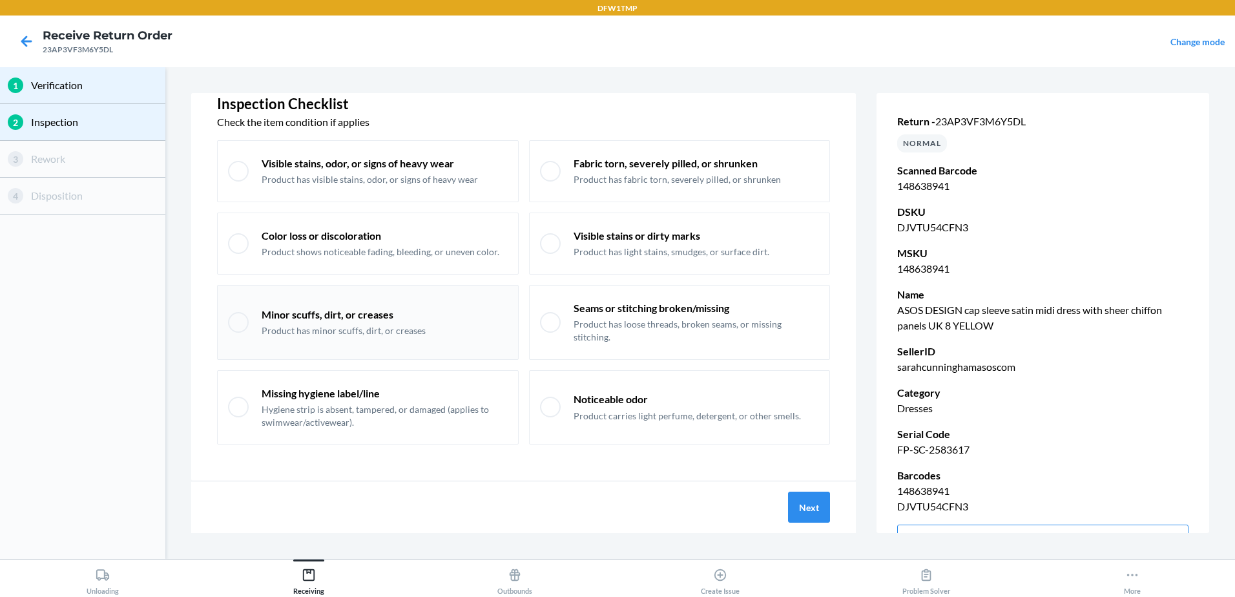
click at [406, 331] on p "Product has minor scuffs, dirt, or creases" at bounding box center [344, 330] width 164 height 13
checkbox input "true"
click at [804, 505] on button "Next" at bounding box center [809, 506] width 42 height 31
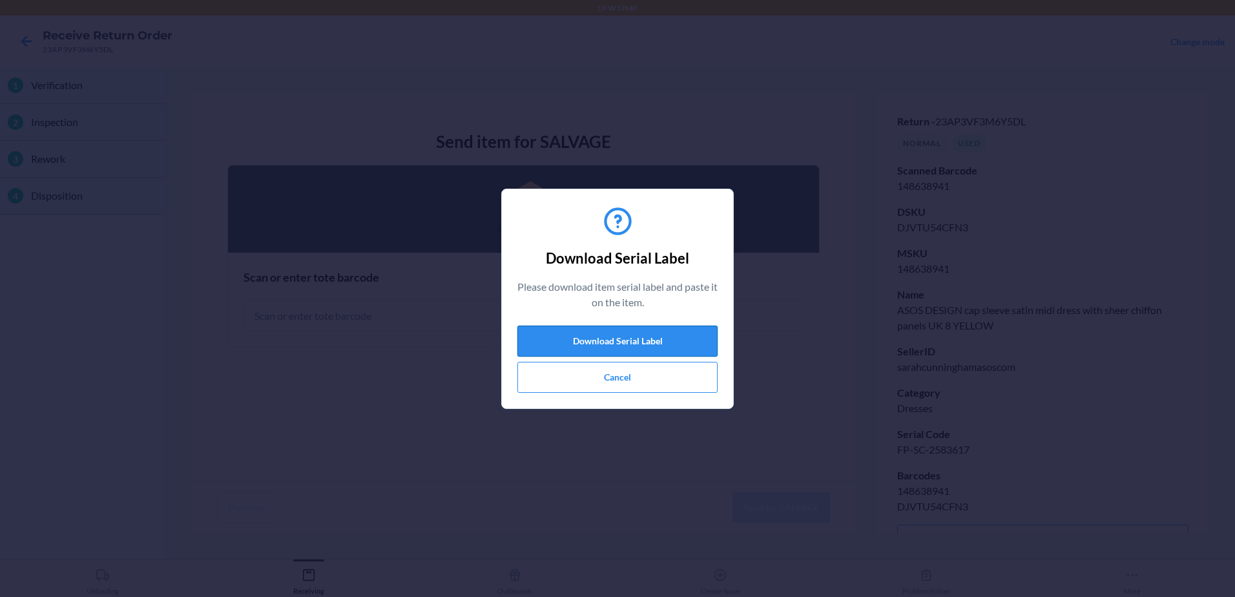
click at [634, 342] on button "Download Serial Label" at bounding box center [617, 340] width 200 height 31
click at [603, 379] on button "Cancel" at bounding box center [617, 377] width 200 height 31
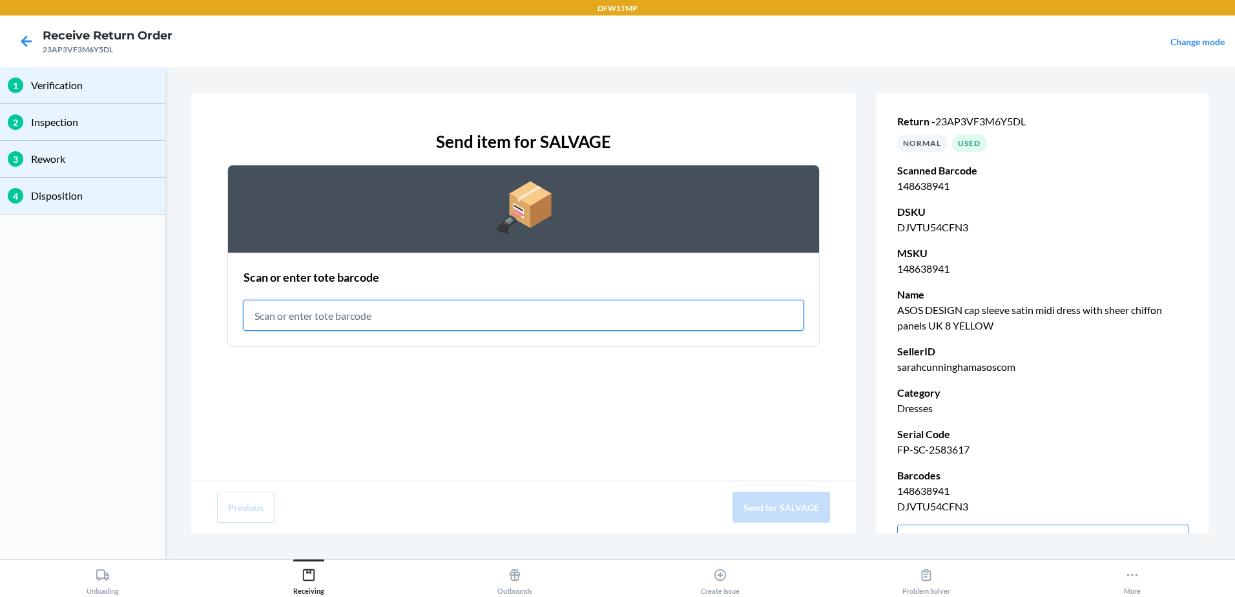
click at [320, 304] on input "text" at bounding box center [523, 315] width 560 height 31
type input "RET-SLV-0041"
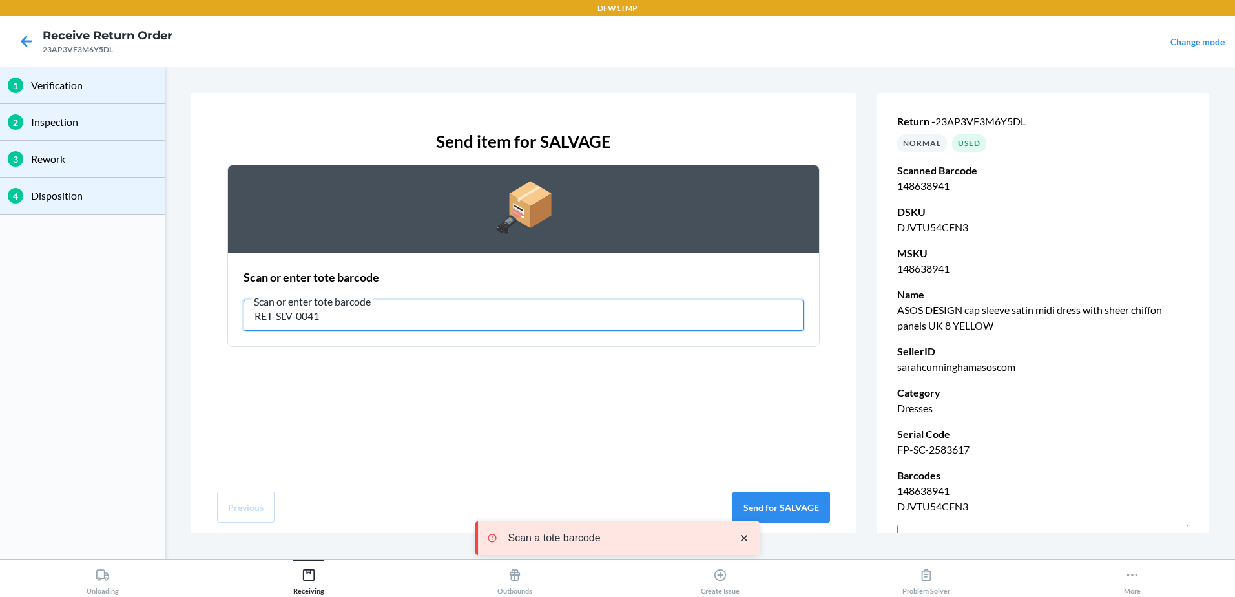
click at [386, 318] on input "RET-SLV-0041" at bounding box center [523, 315] width 560 height 31
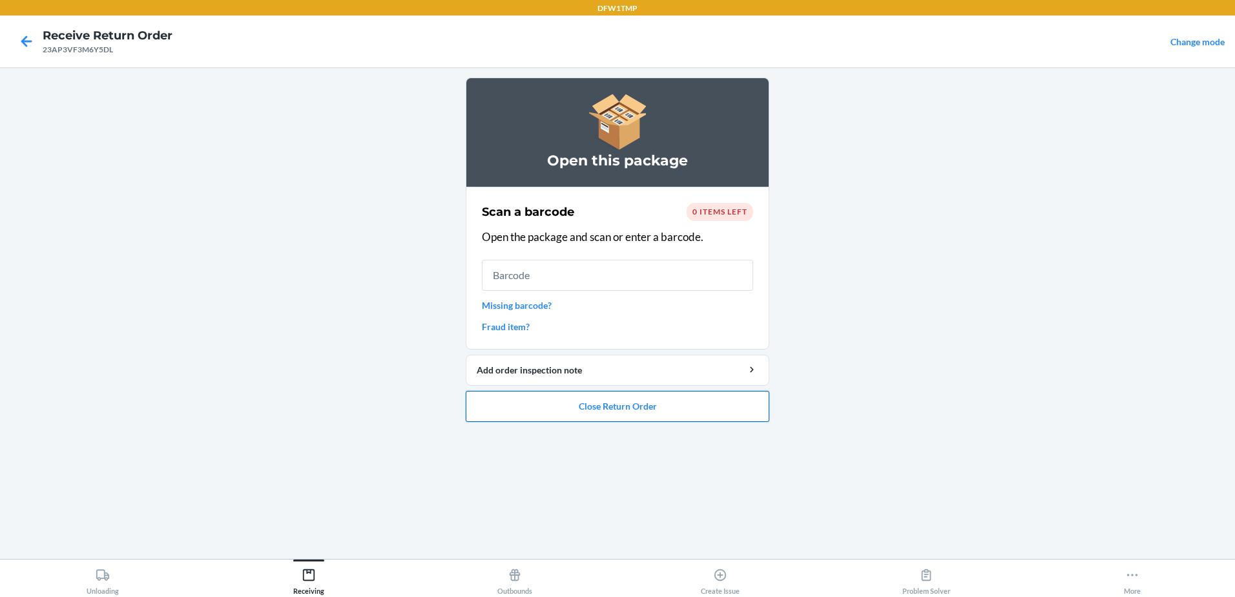
click at [584, 408] on button "Close Return Order" at bounding box center [617, 406] width 303 height 31
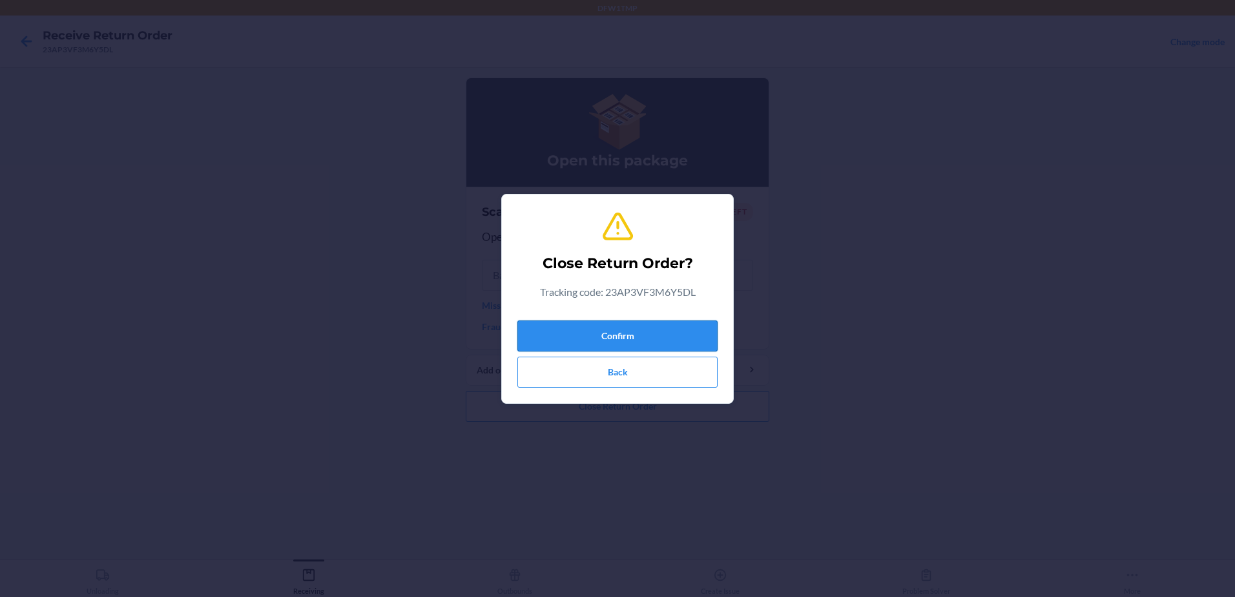
click at [613, 328] on button "Confirm" at bounding box center [617, 335] width 200 height 31
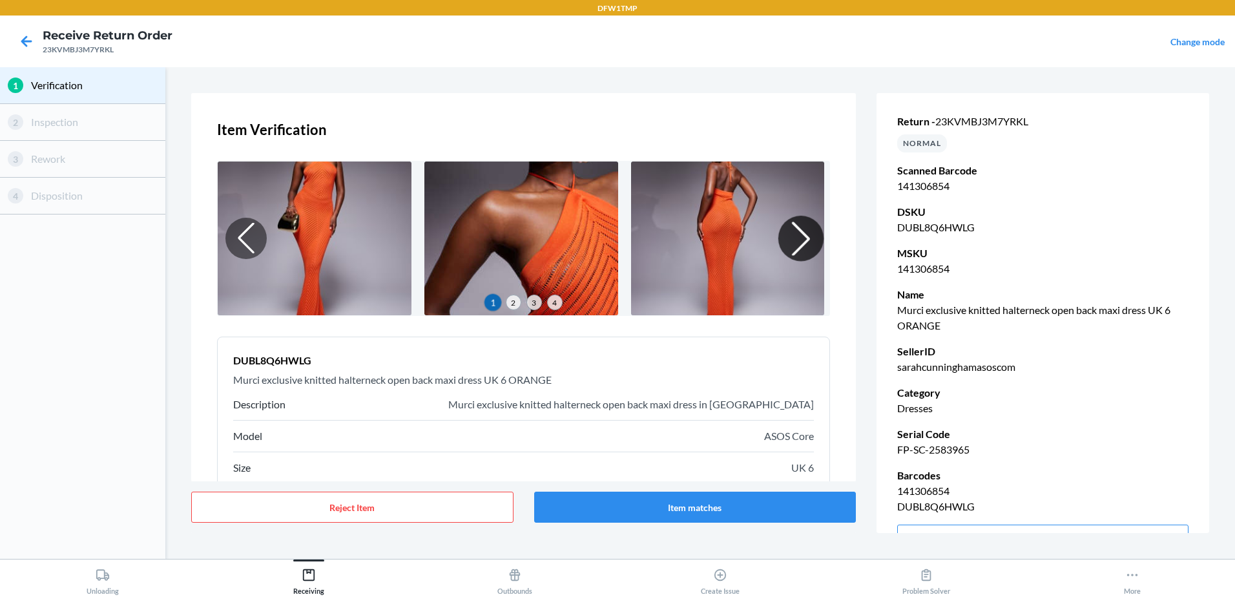
click at [797, 240] on div at bounding box center [800, 238] width 45 height 45
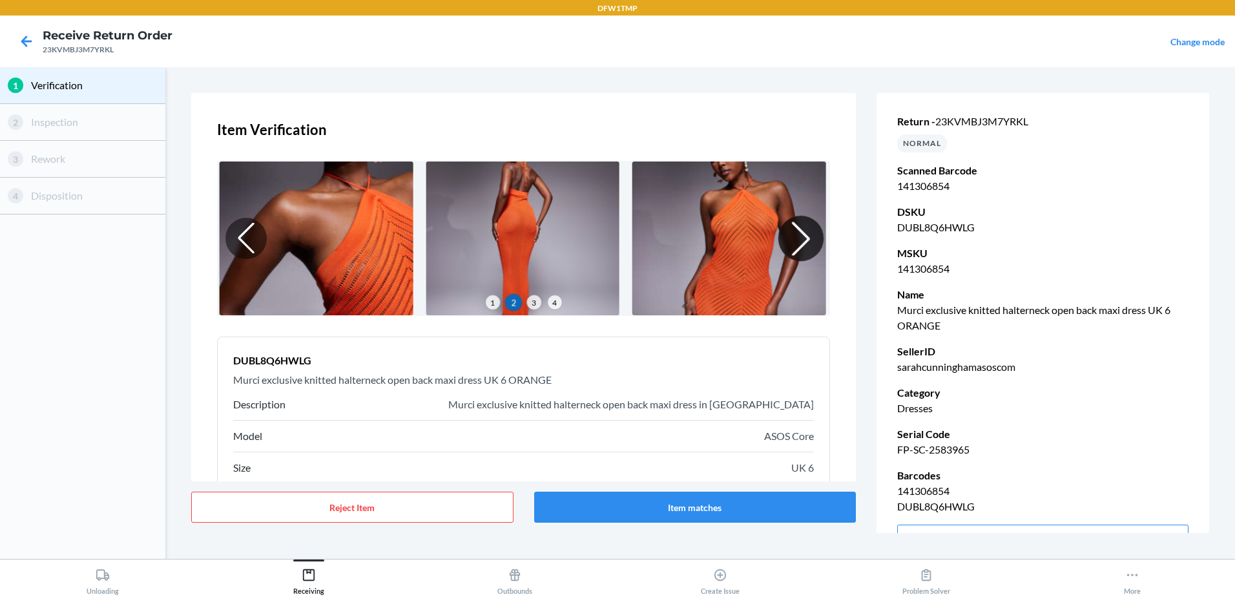
click at [797, 240] on div at bounding box center [800, 238] width 45 height 45
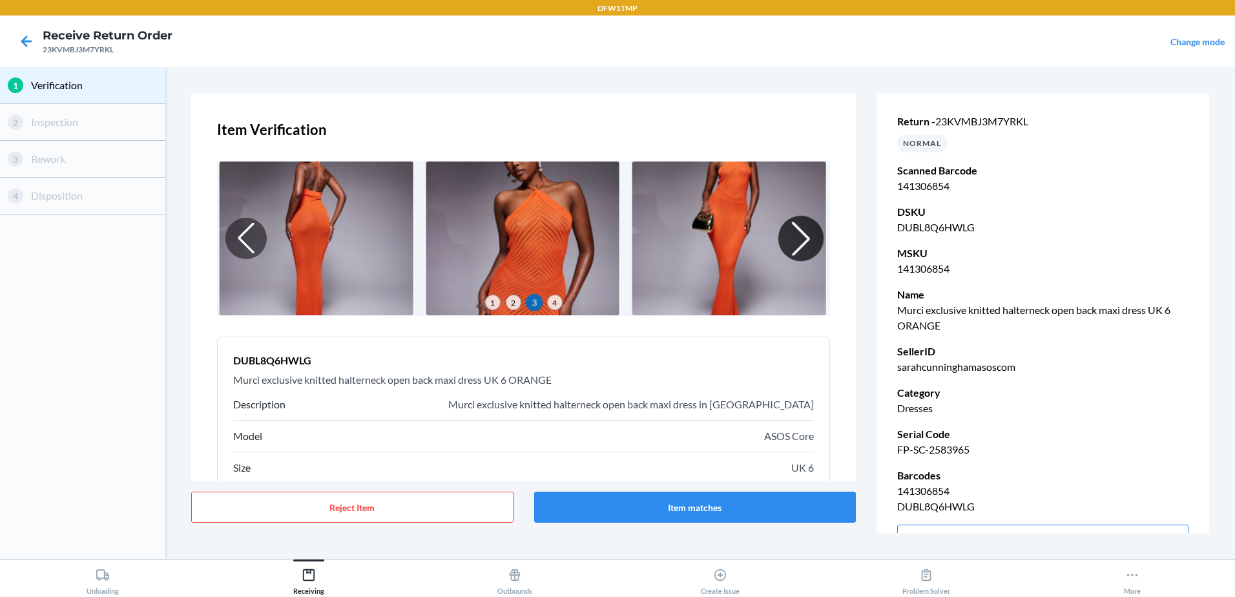
click at [797, 240] on div at bounding box center [800, 238] width 45 height 45
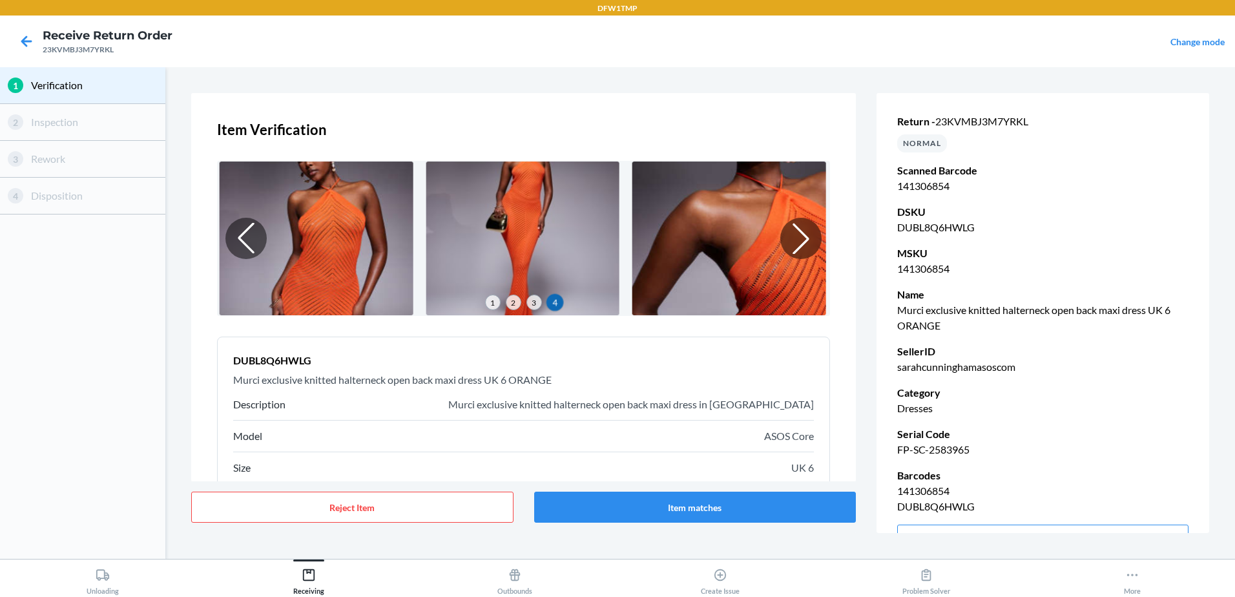
scroll to position [96, 0]
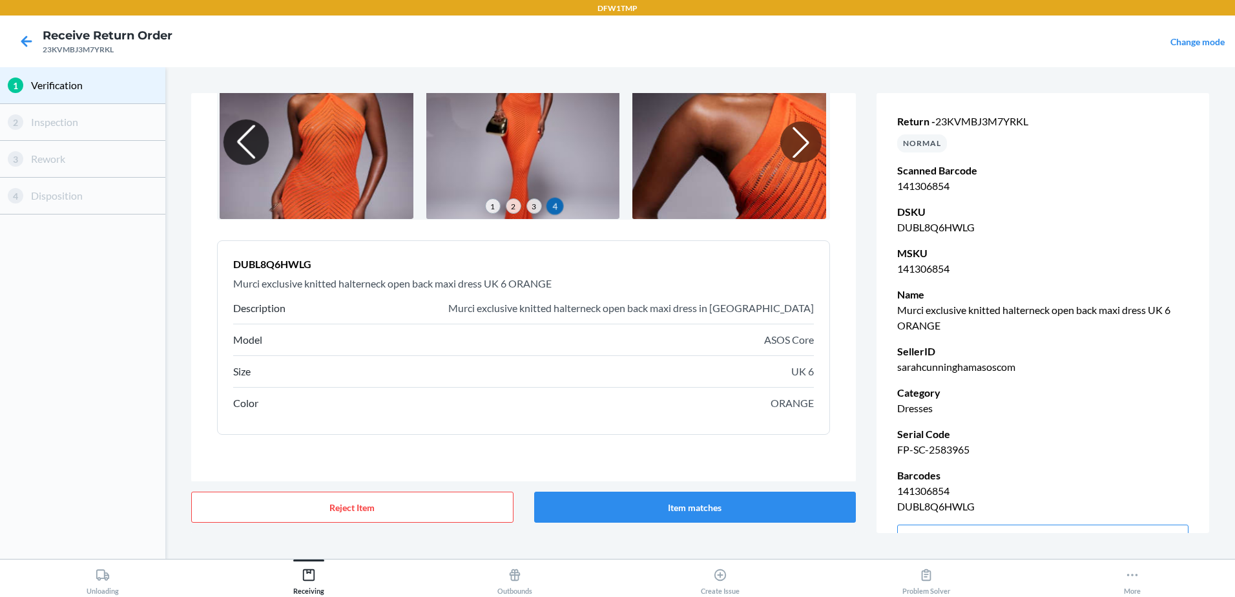
click at [240, 139] on div at bounding box center [245, 141] width 45 height 45
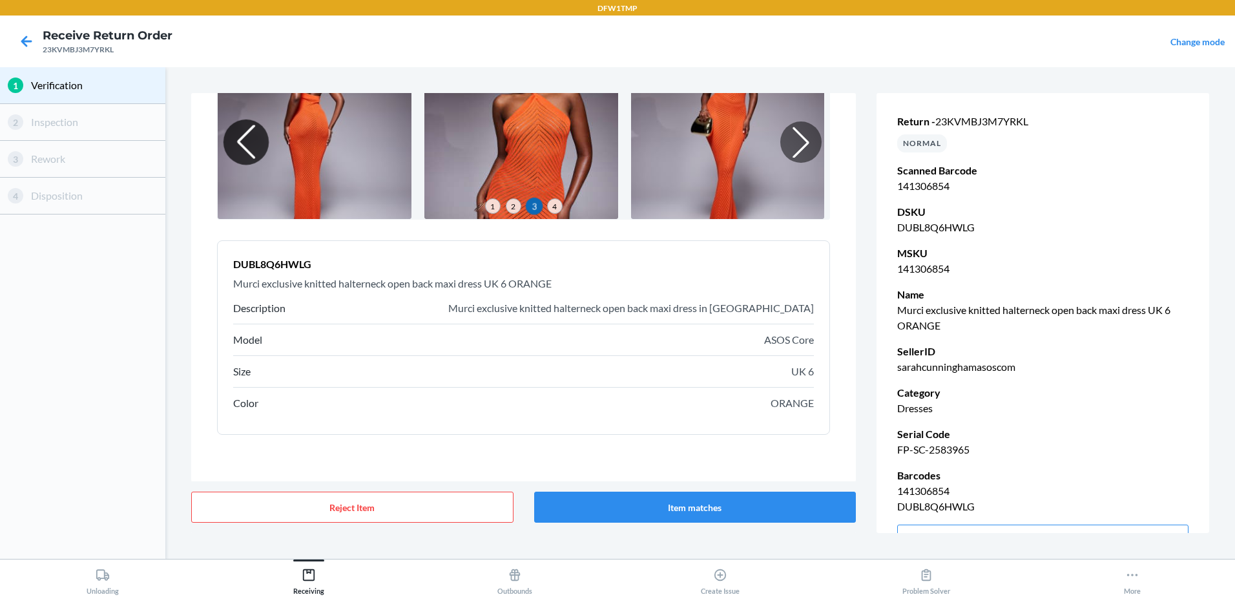
click at [240, 139] on div at bounding box center [245, 141] width 45 height 45
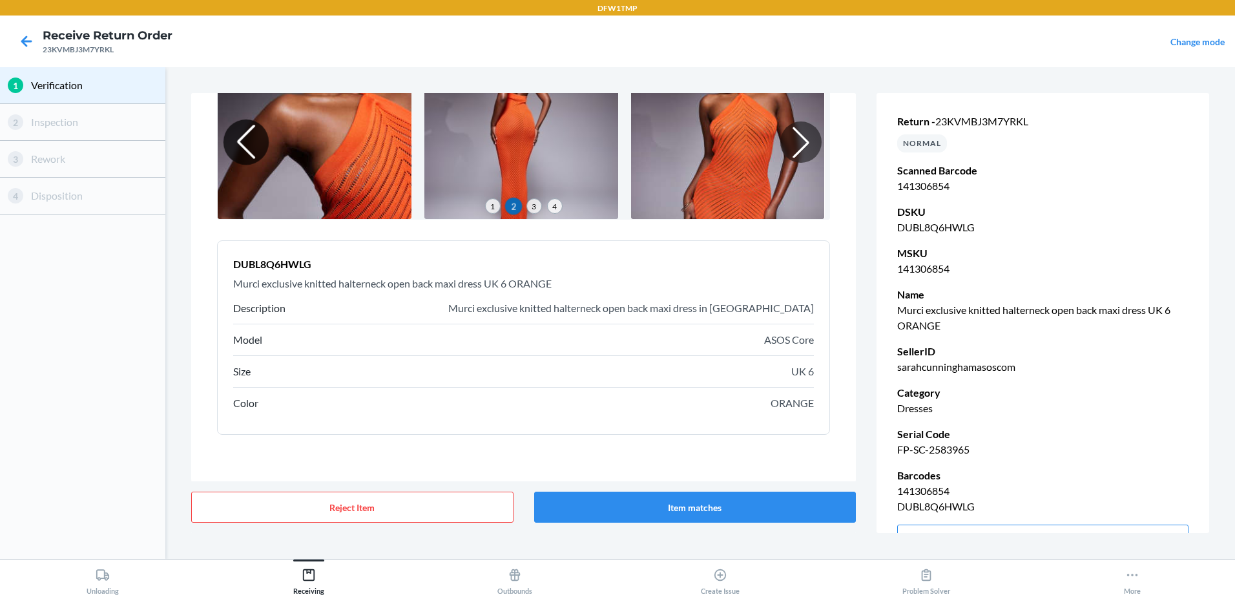
click at [240, 139] on div at bounding box center [245, 141] width 45 height 45
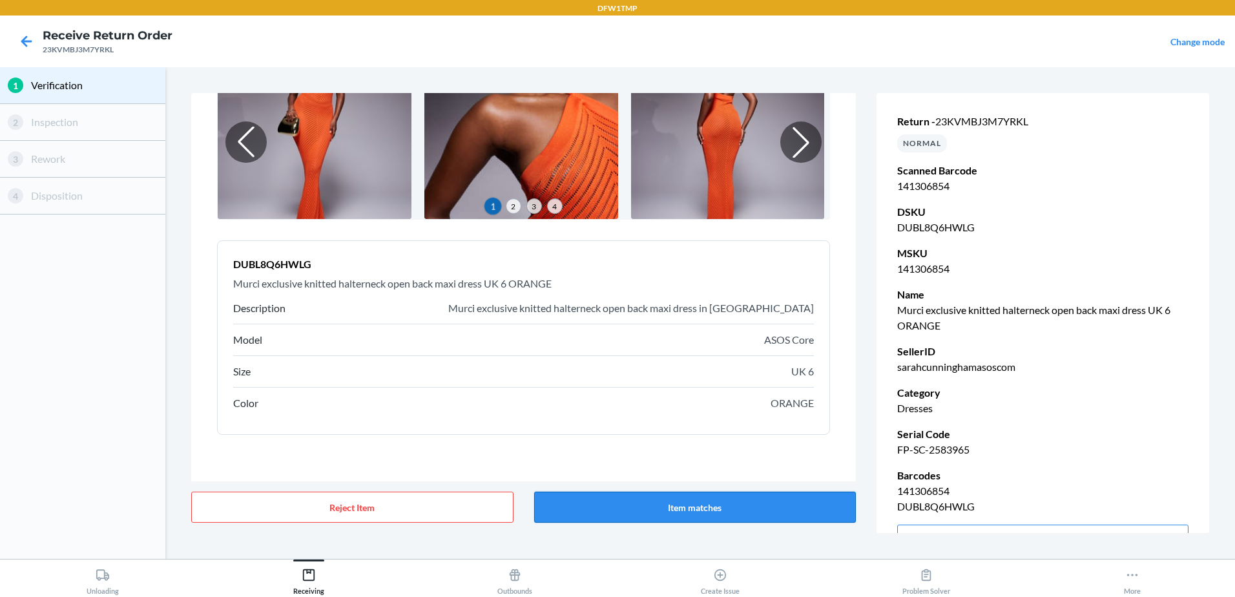
click at [725, 511] on button "Item matches" at bounding box center [695, 506] width 322 height 31
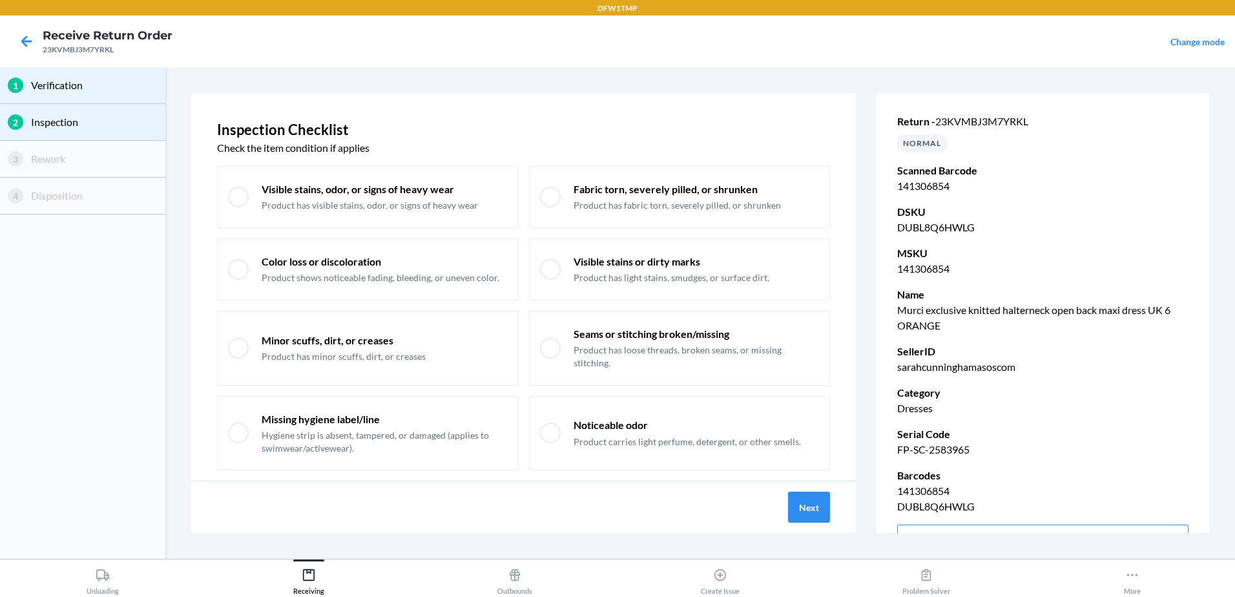
scroll to position [26, 0]
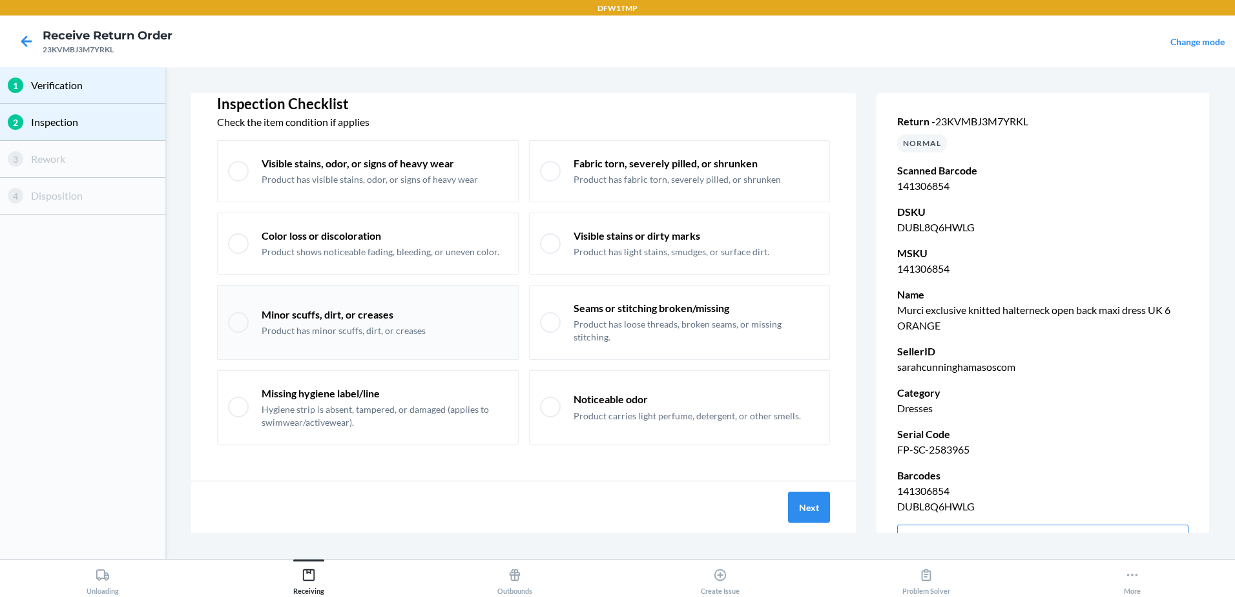
click at [391, 326] on p "Product has minor scuffs, dirt, or creases" at bounding box center [344, 330] width 164 height 13
checkbox input "true"
click at [624, 422] on div "Noticeable odor Product carries light perfume, detergent, or other smells." at bounding box center [680, 407] width 302 height 75
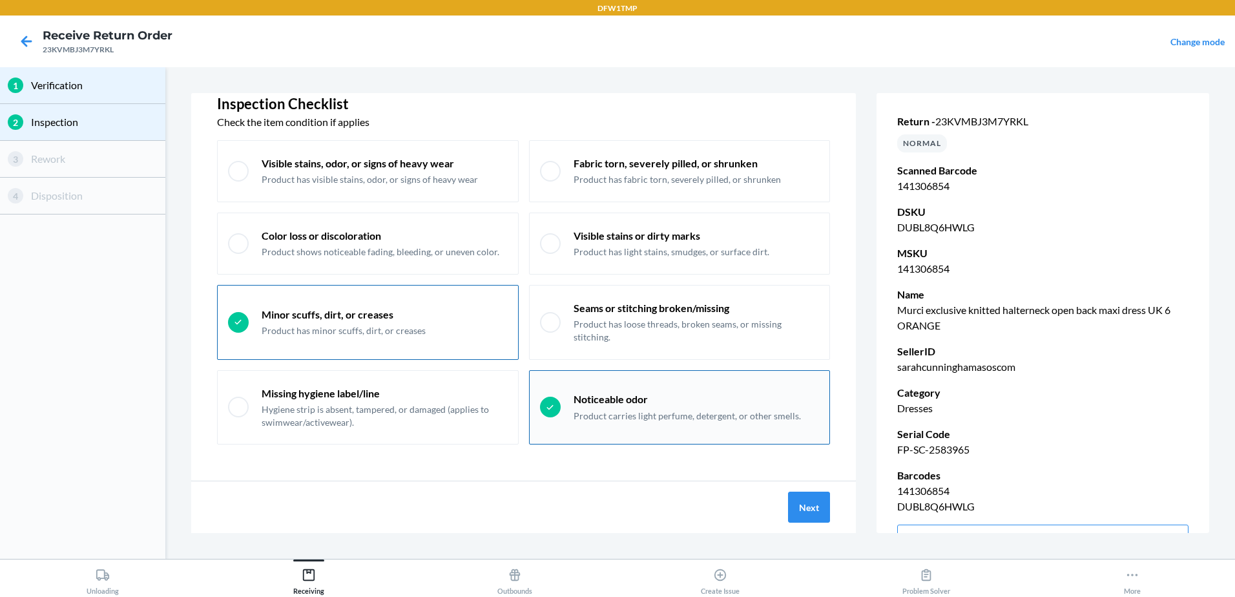
click at [714, 426] on div "Noticeable odor Product carries light perfume, detergent, or other smells." at bounding box center [680, 407] width 302 height 75
click at [689, 429] on div "Noticeable odor Product carries light perfume, detergent, or other smells." at bounding box center [680, 407] width 302 height 75
checkbox input "true"
click at [805, 503] on button "Next" at bounding box center [809, 506] width 42 height 31
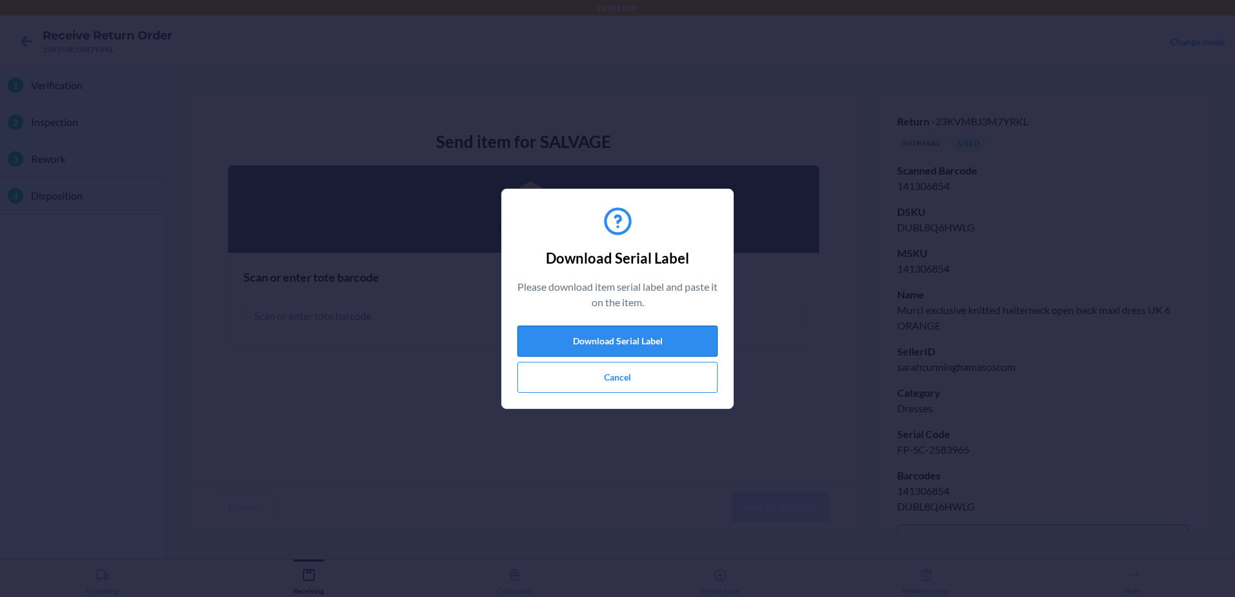
click at [604, 344] on button "Download Serial Label" at bounding box center [617, 340] width 200 height 31
click at [814, 134] on div "Download Serial Label Please download item serial label and paste it on the ite…" at bounding box center [617, 298] width 1235 height 597
click at [610, 375] on button "Cancel" at bounding box center [617, 377] width 200 height 31
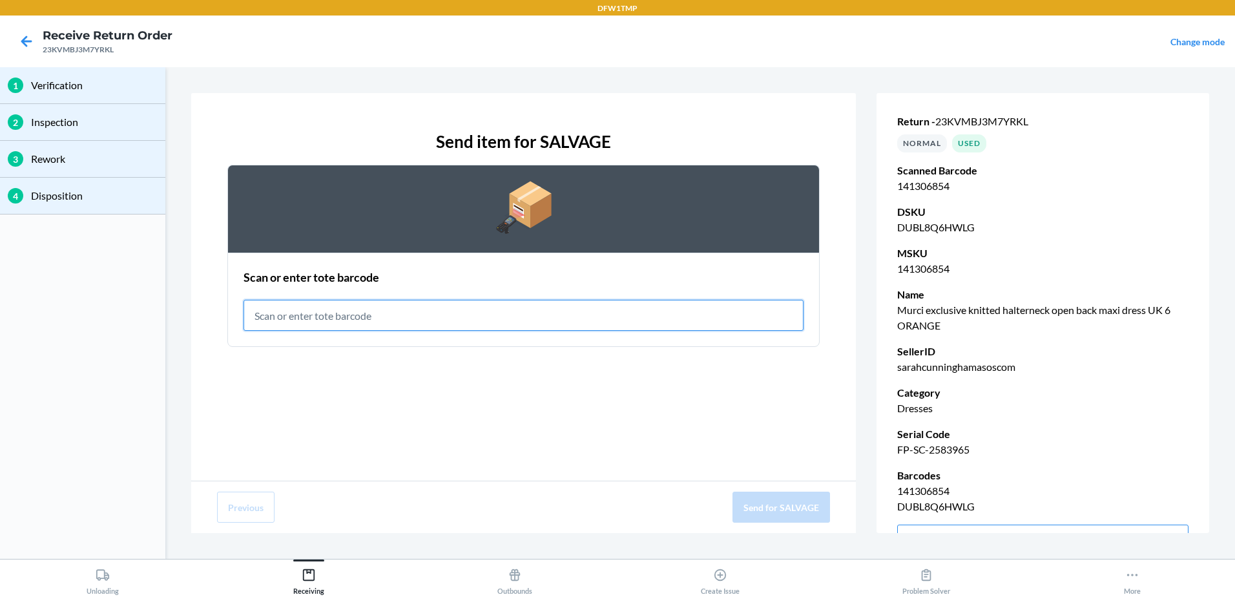
click at [325, 319] on input "text" at bounding box center [523, 315] width 560 height 31
type input "RET-SLV-0043"
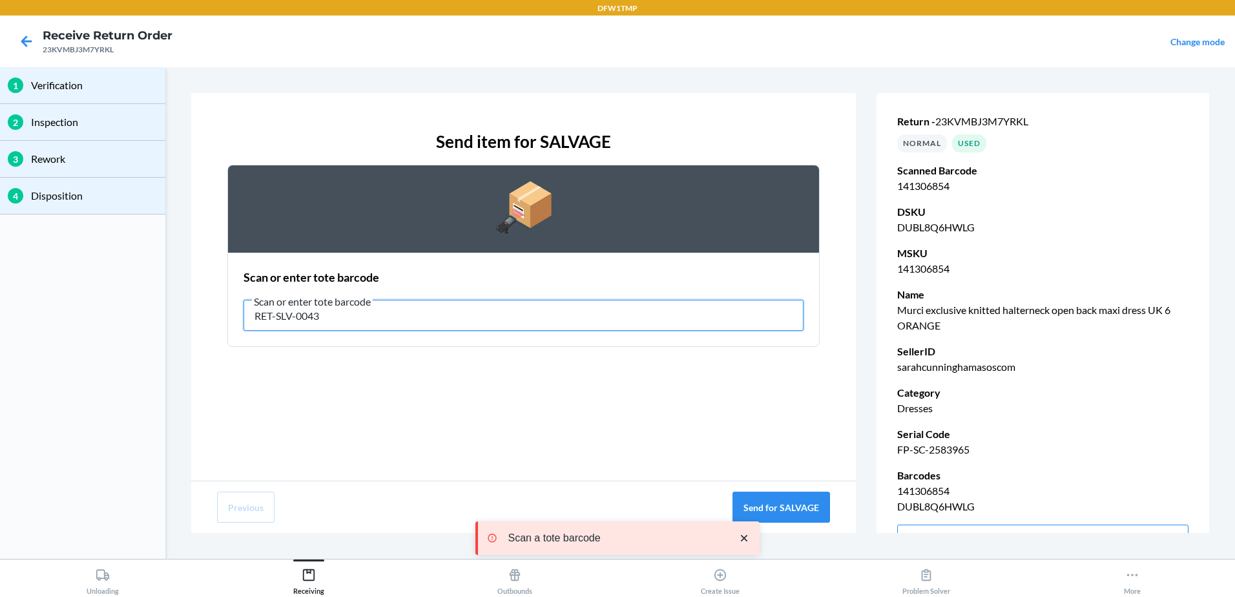
click at [355, 315] on input "RET-SLV-0043" at bounding box center [523, 315] width 560 height 31
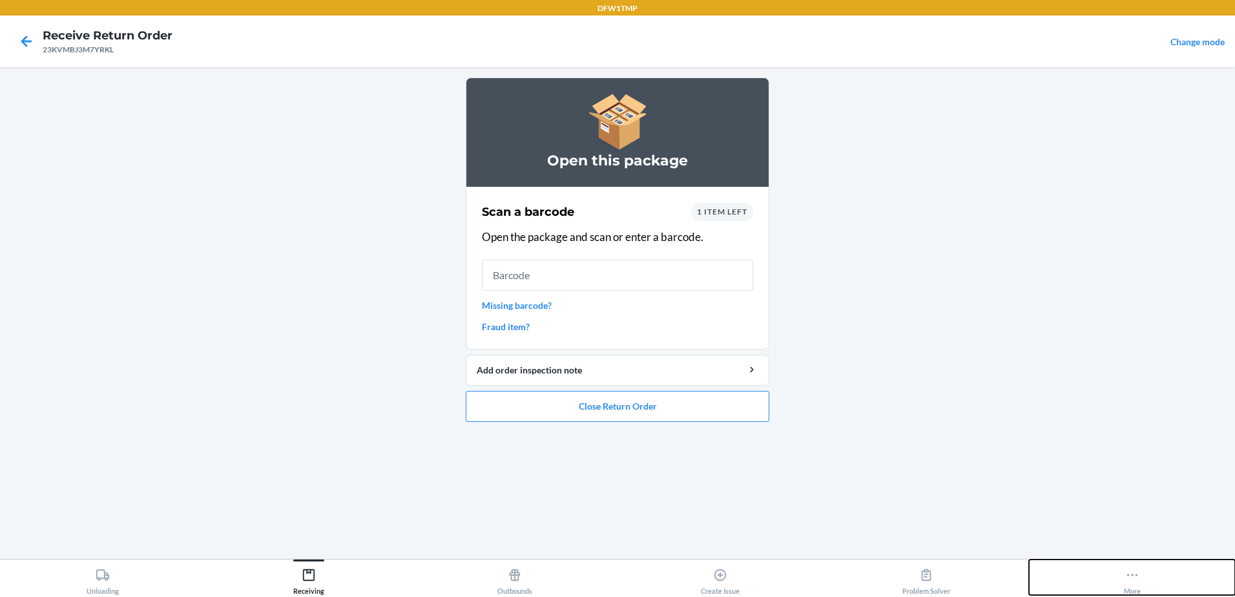
click at [1134, 575] on icon at bounding box center [1132, 575] width 14 height 14
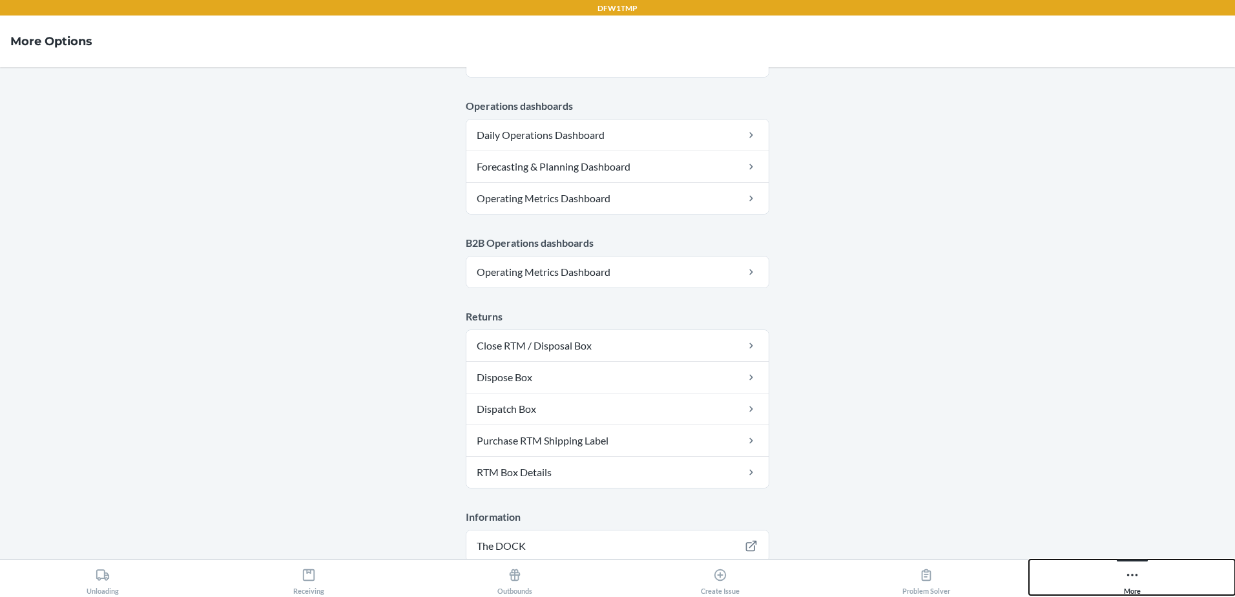
scroll to position [676, 0]
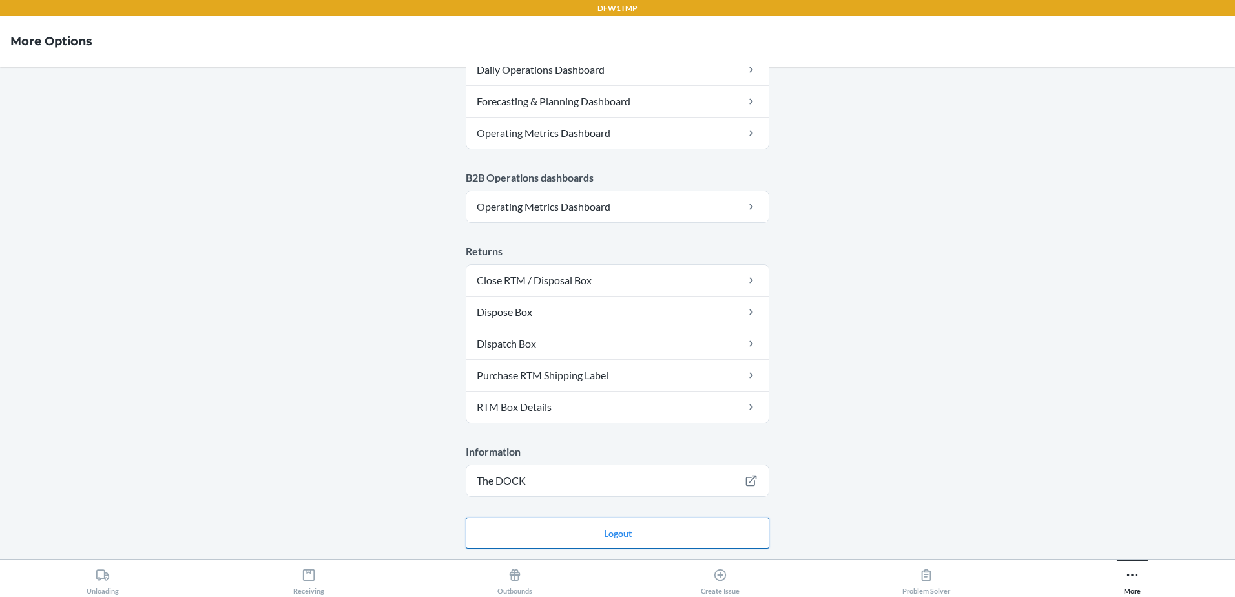
drag, startPoint x: 597, startPoint y: 534, endPoint x: 589, endPoint y: 533, distance: 8.5
click at [597, 534] on button "Logout" at bounding box center [617, 532] width 303 height 31
